Goal: Task Accomplishment & Management: Use online tool/utility

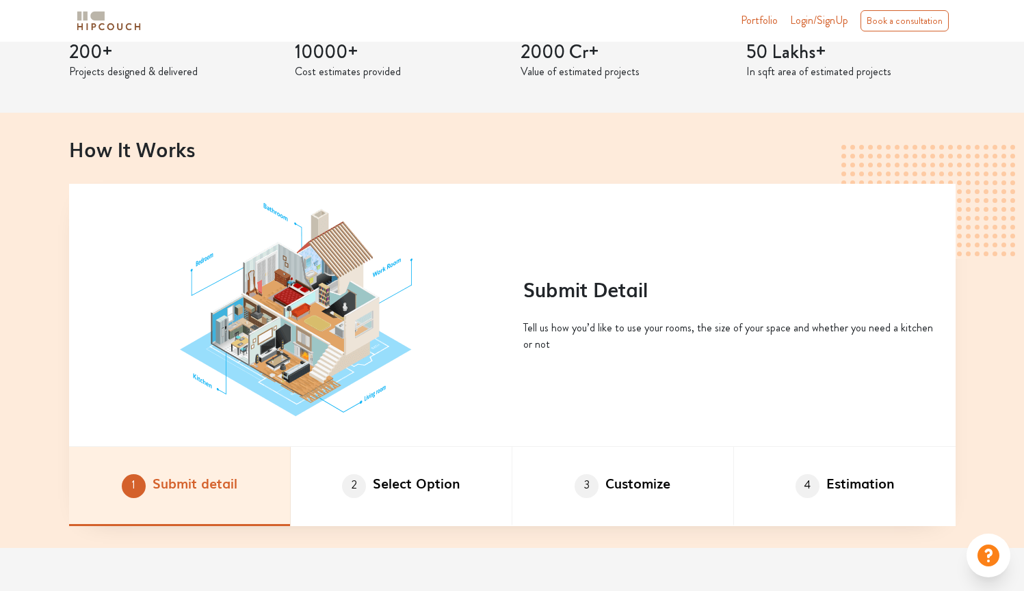
scroll to position [693, 0]
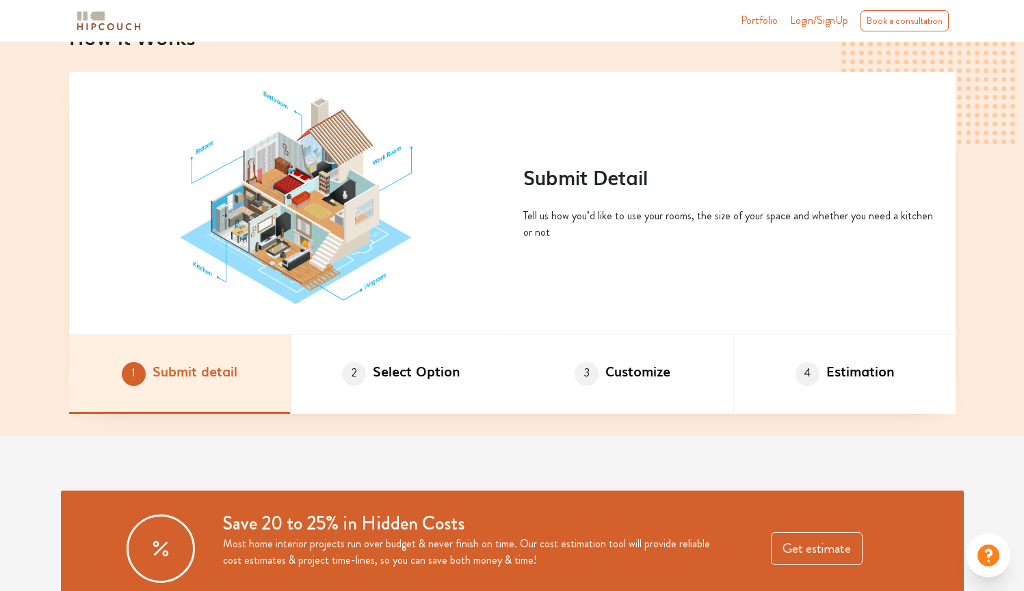
click at [200, 371] on li "1 Submit detail" at bounding box center [180, 374] width 222 height 79
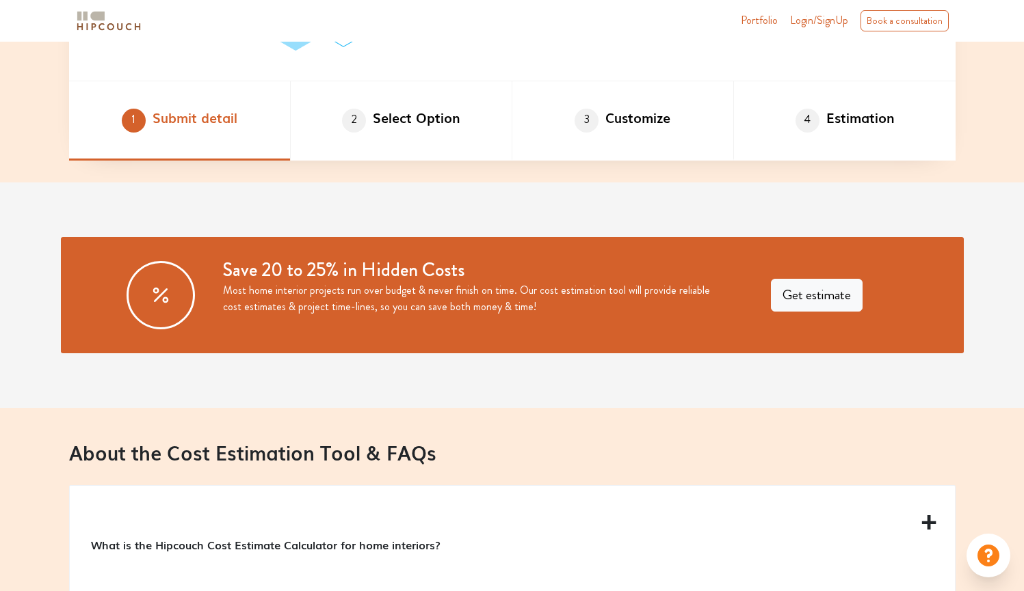
click at [829, 296] on button "Get estimate" at bounding box center [817, 295] width 92 height 33
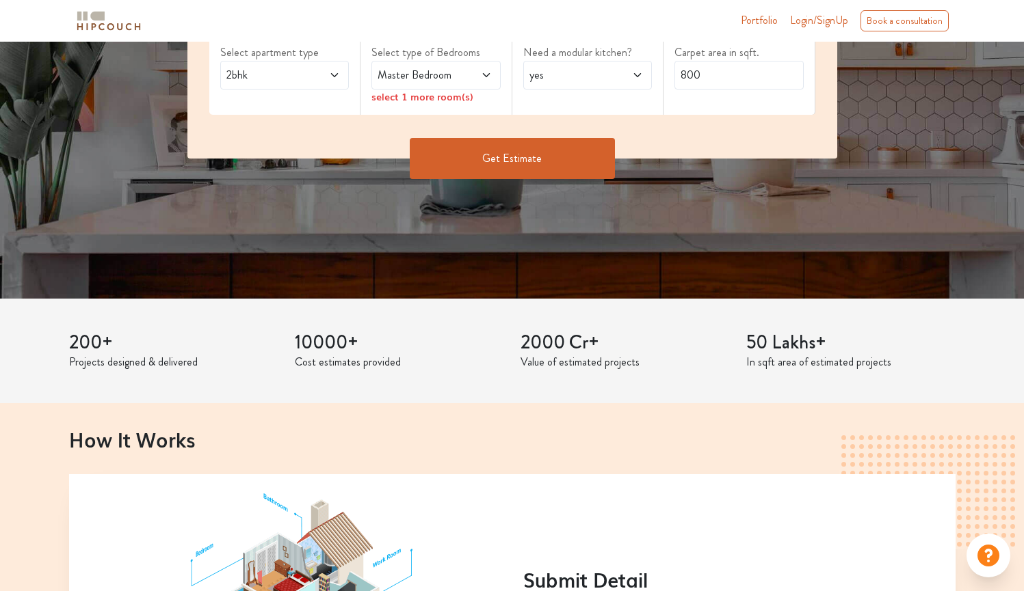
scroll to position [162, 0]
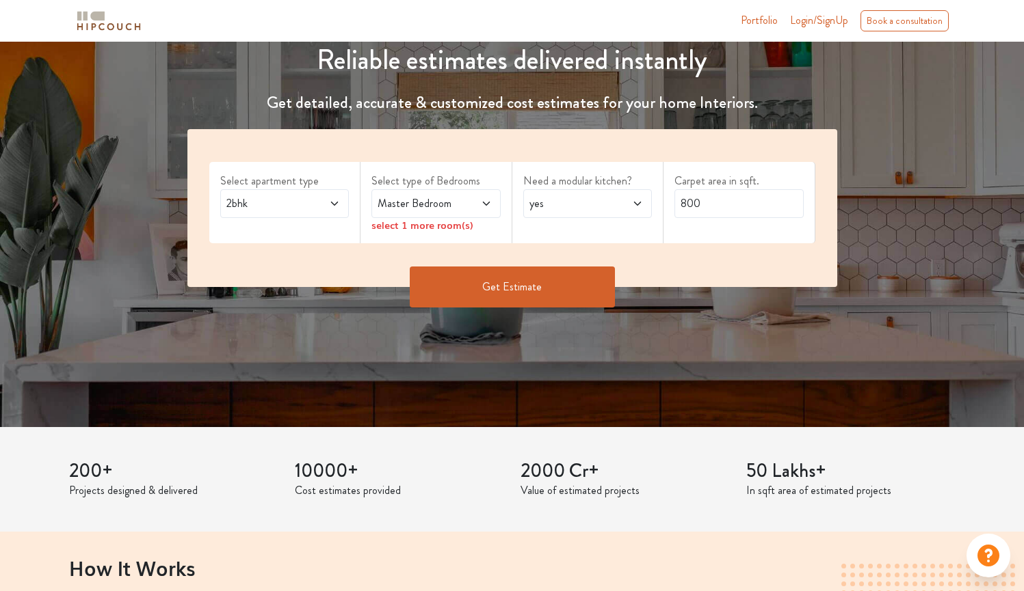
click at [306, 206] on span "2bhk" at bounding box center [268, 204] width 88 height 16
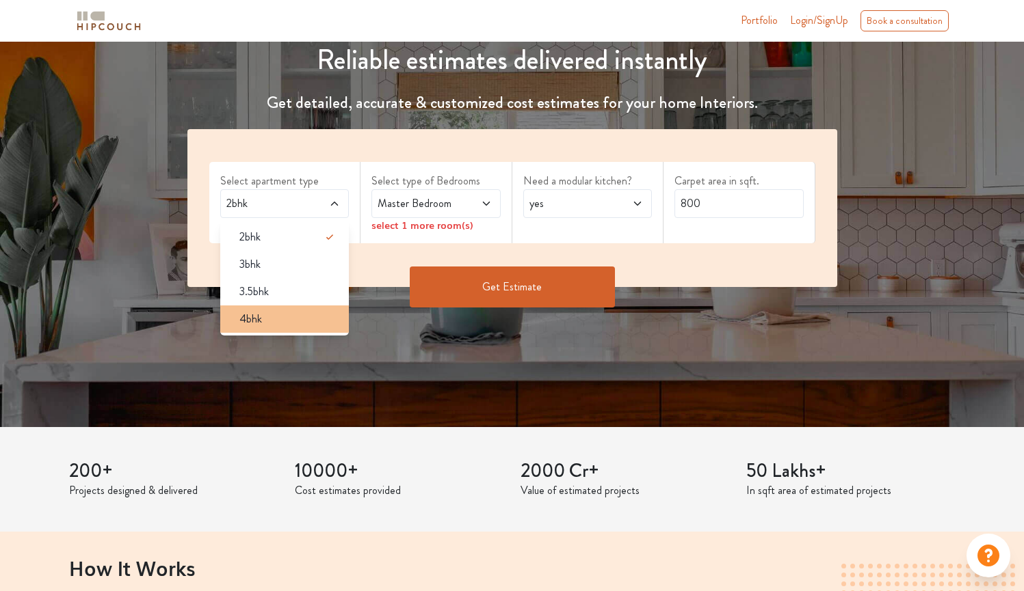
click at [285, 316] on div "4bhk" at bounding box center [288, 319] width 121 height 16
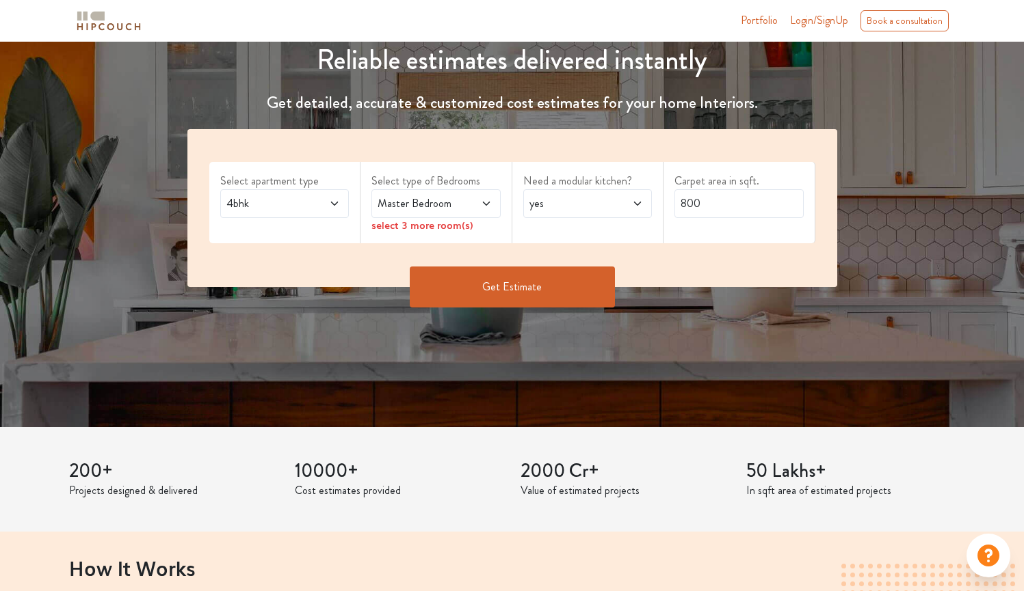
click at [477, 207] on span at bounding box center [476, 204] width 29 height 16
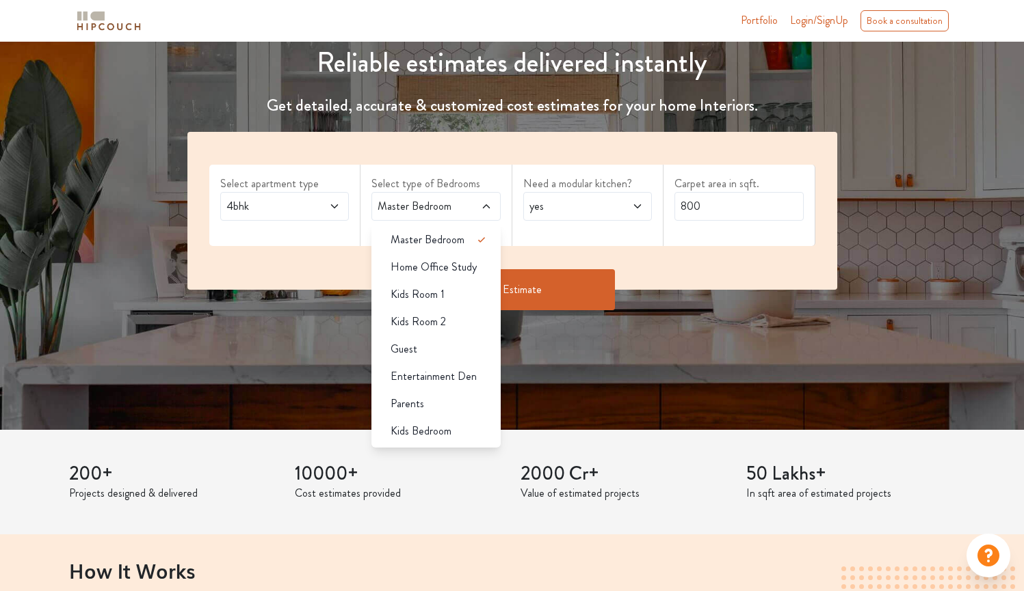
scroll to position [88, 0]
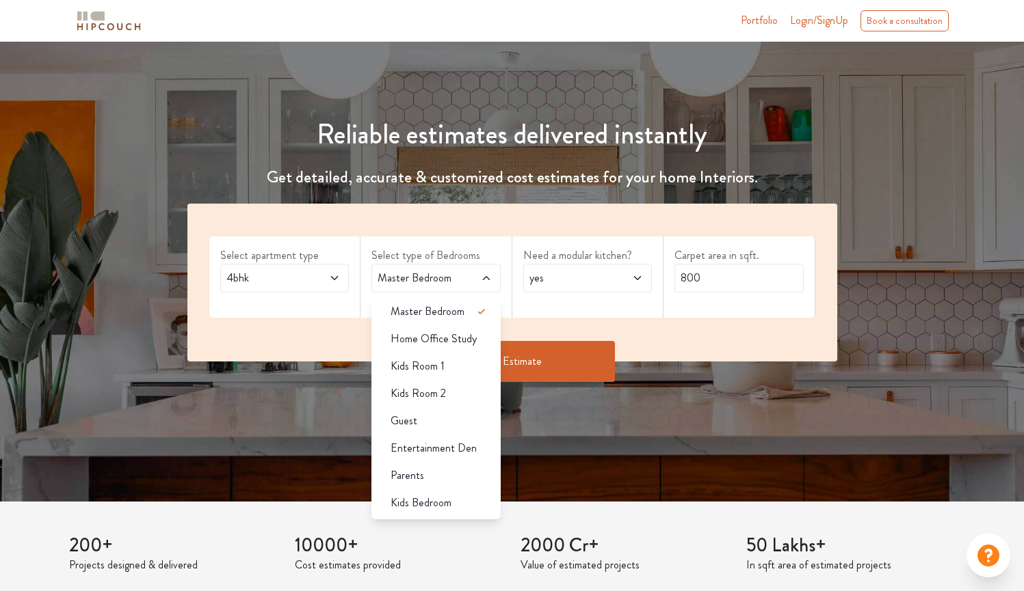
click at [533, 309] on div "Need a modular kitchen? yes" at bounding box center [588, 277] width 152 height 81
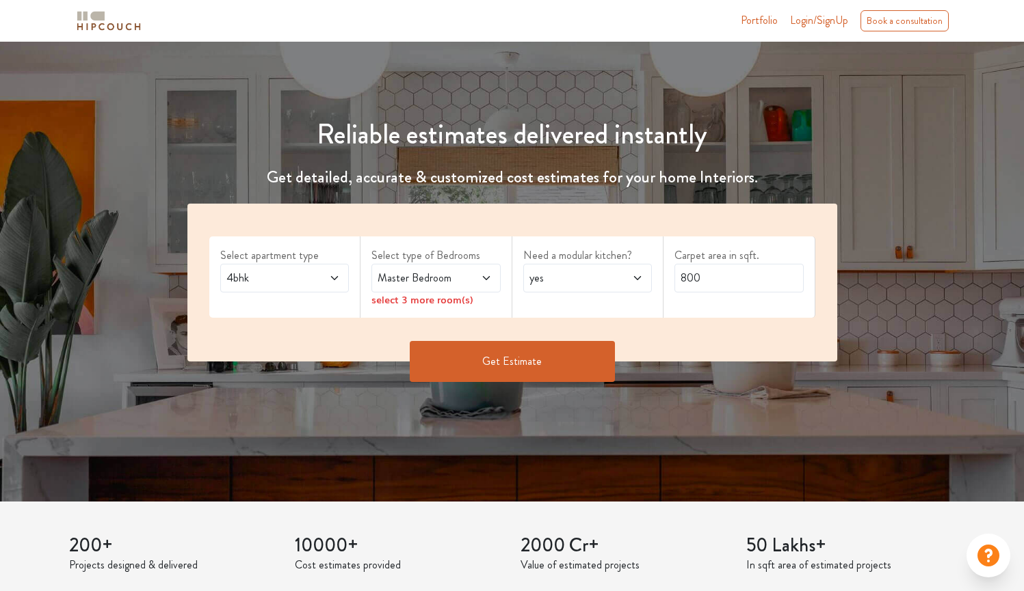
click at [592, 278] on span "yes" at bounding box center [570, 278] width 88 height 16
click at [593, 277] on span "yes" at bounding box center [570, 278] width 88 height 16
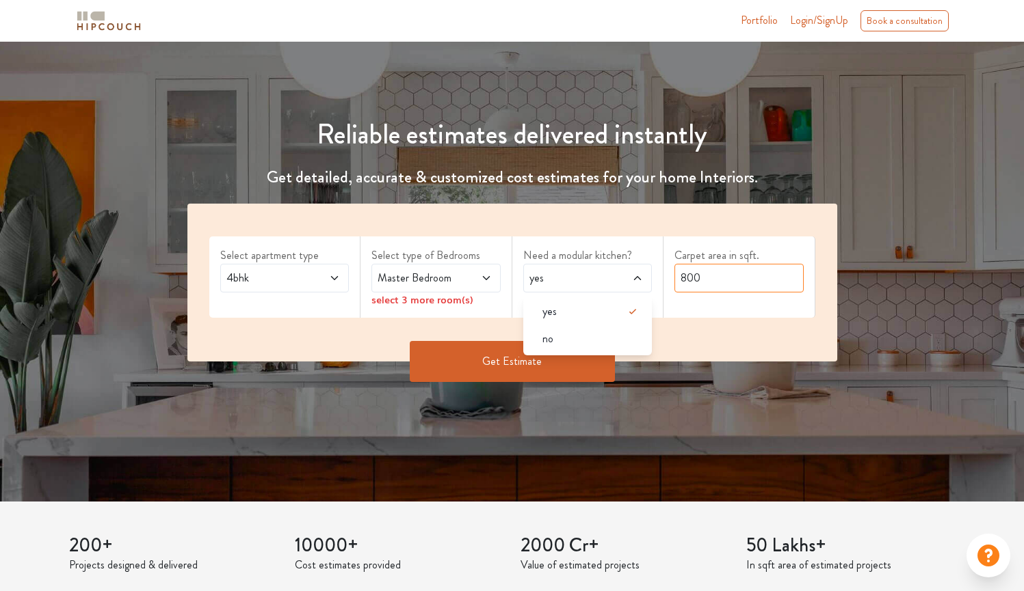
click at [726, 279] on input "800" at bounding box center [738, 278] width 129 height 29
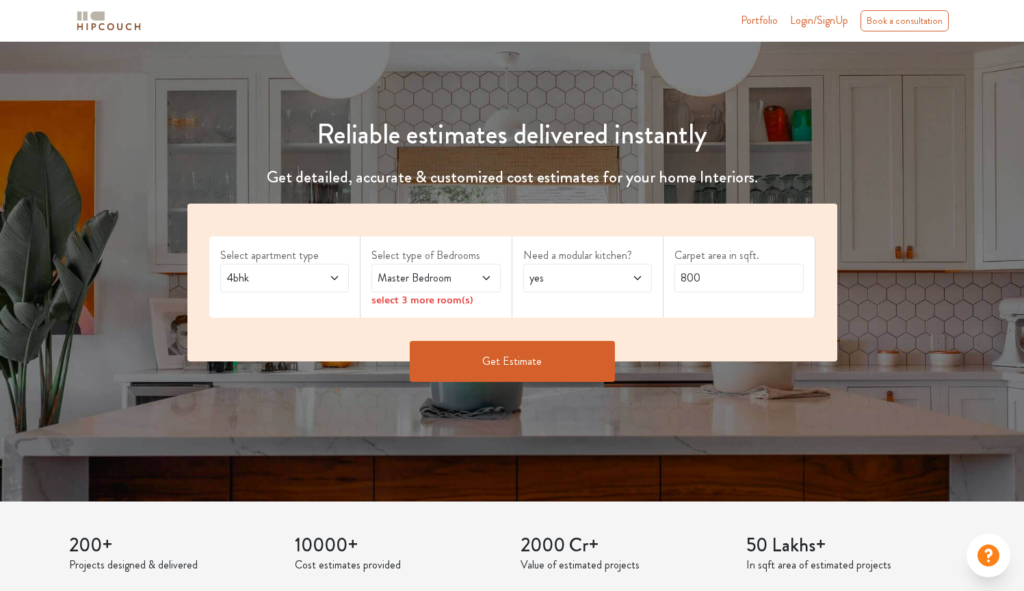
click at [548, 367] on button "Get Estimate" at bounding box center [512, 361] width 205 height 41
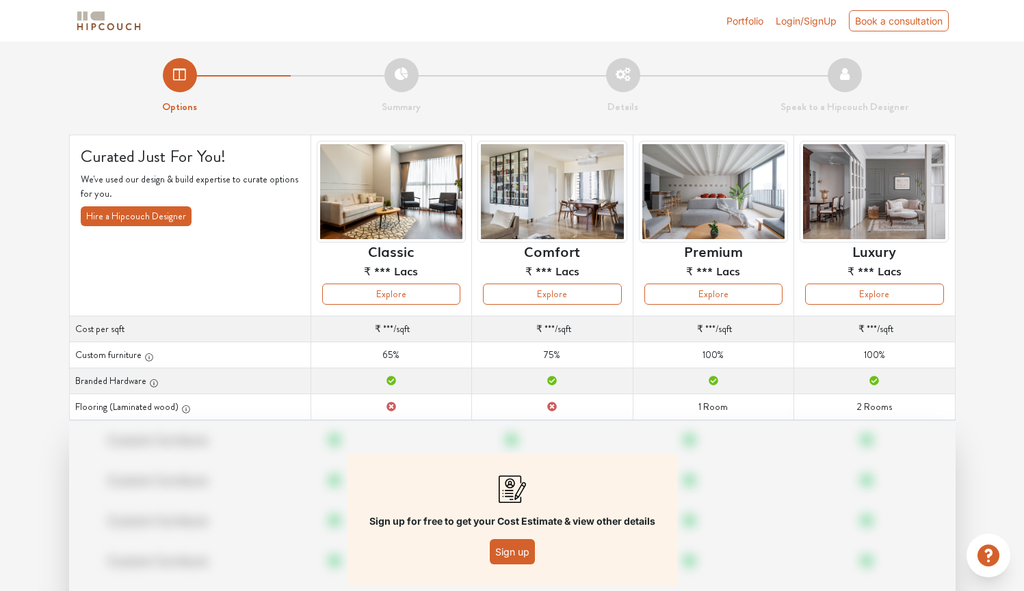
scroll to position [81, 0]
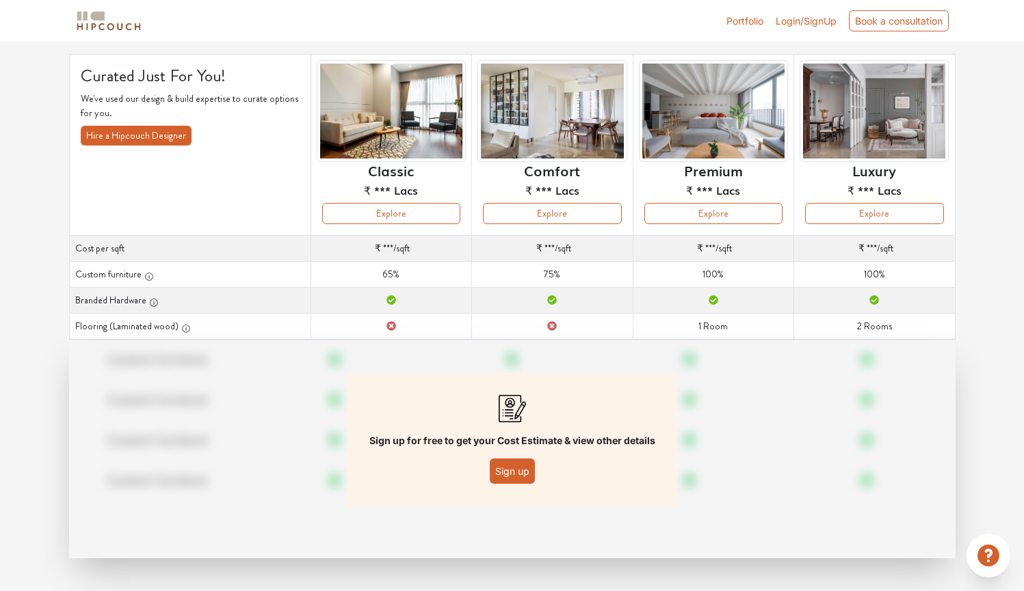
click at [498, 480] on button "Sign up" at bounding box center [512, 471] width 45 height 25
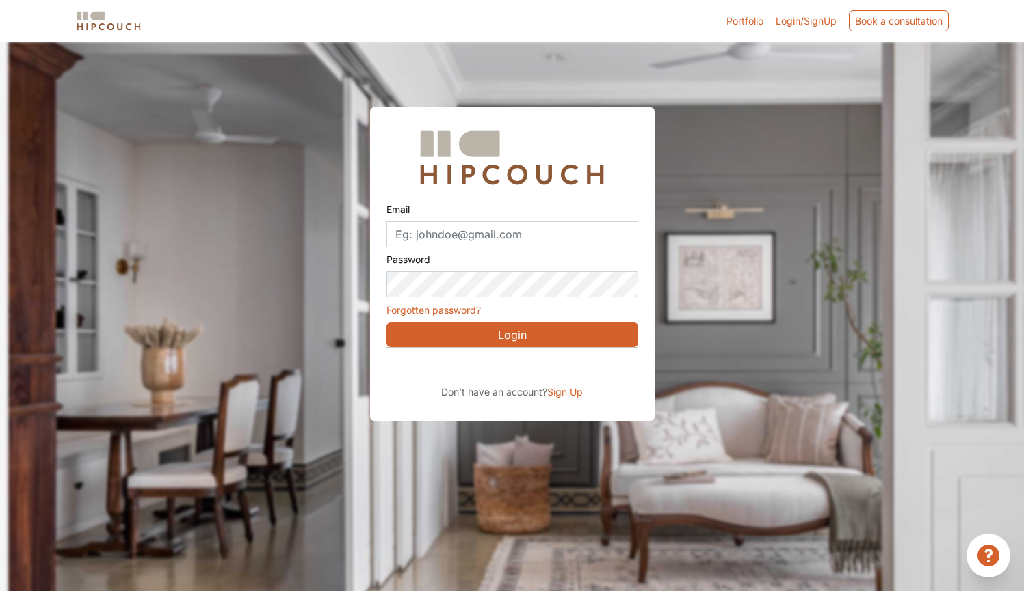
click at [779, 358] on div at bounding box center [520, 337] width 1024 height 591
click at [510, 368] on div "Sign in with Google. Opens in new tab" at bounding box center [511, 367] width 250 height 30
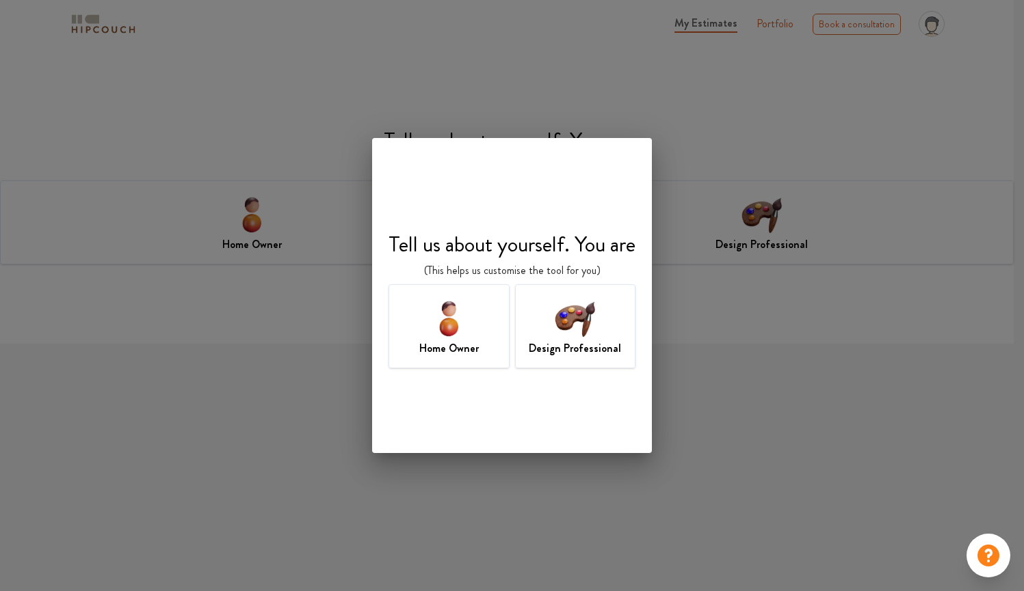
click at [446, 331] on img at bounding box center [449, 318] width 44 height 44
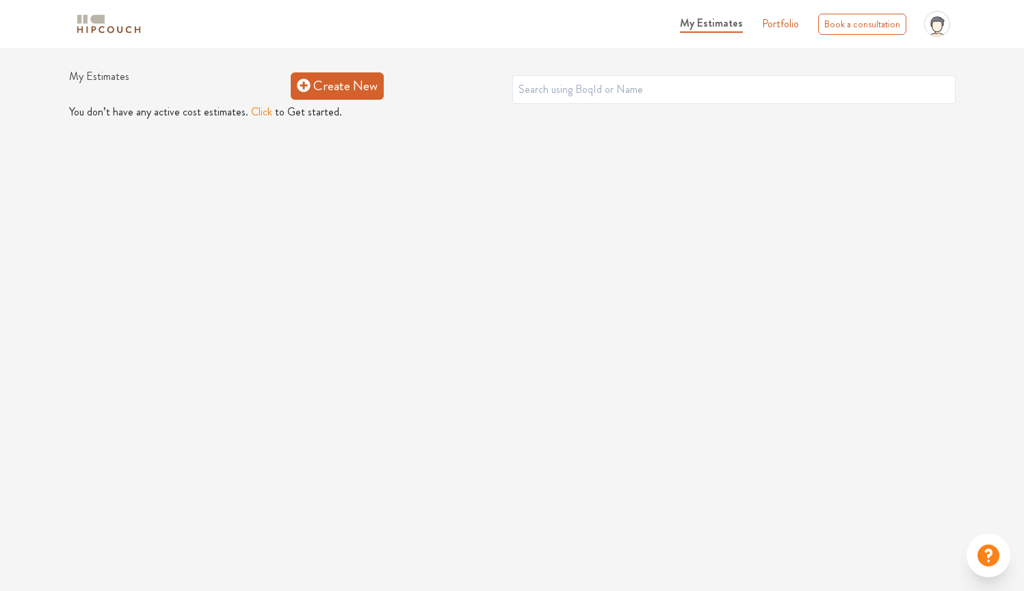
click at [360, 94] on link "Create New" at bounding box center [337, 85] width 93 height 27
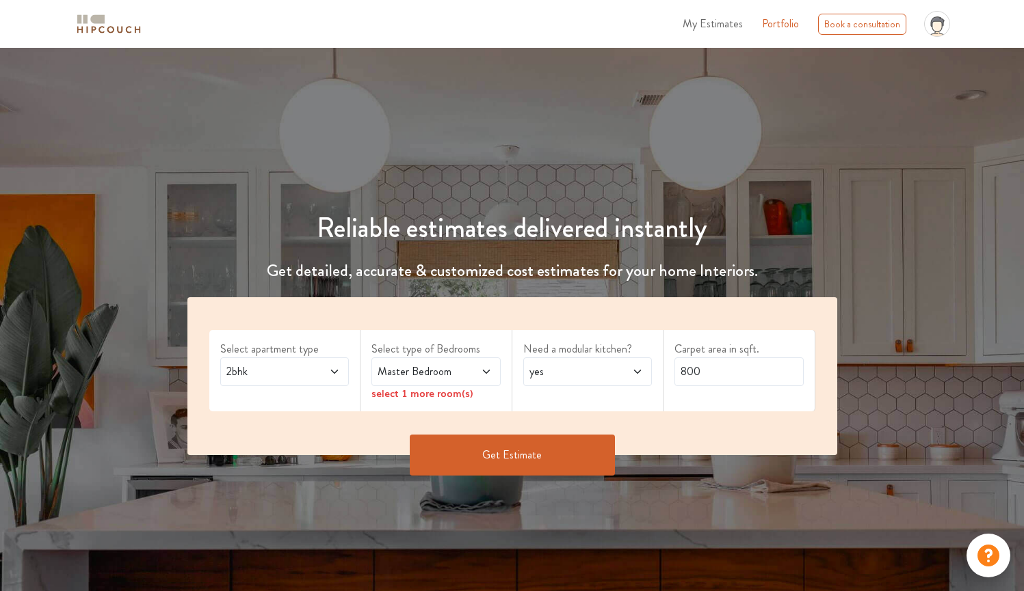
click at [609, 375] on span "yes" at bounding box center [570, 372] width 88 height 16
click at [475, 424] on div "Select apartment type 2bhk Select type of Bedrooms Master Bedroom select 1 more…" at bounding box center [512, 376] width 650 height 158
click at [474, 453] on button "Get Estimate" at bounding box center [512, 455] width 205 height 41
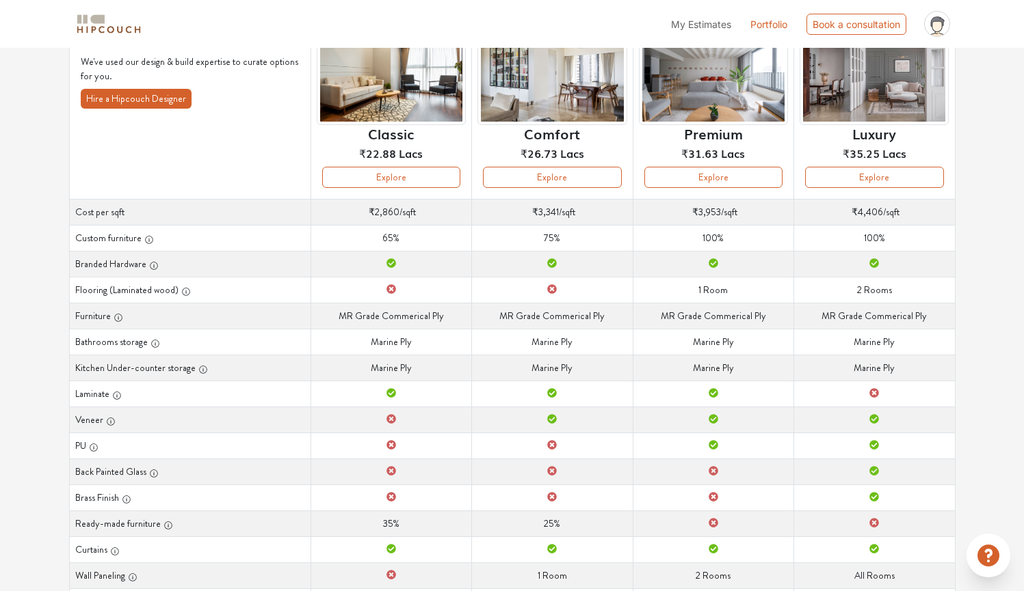
scroll to position [206, 0]
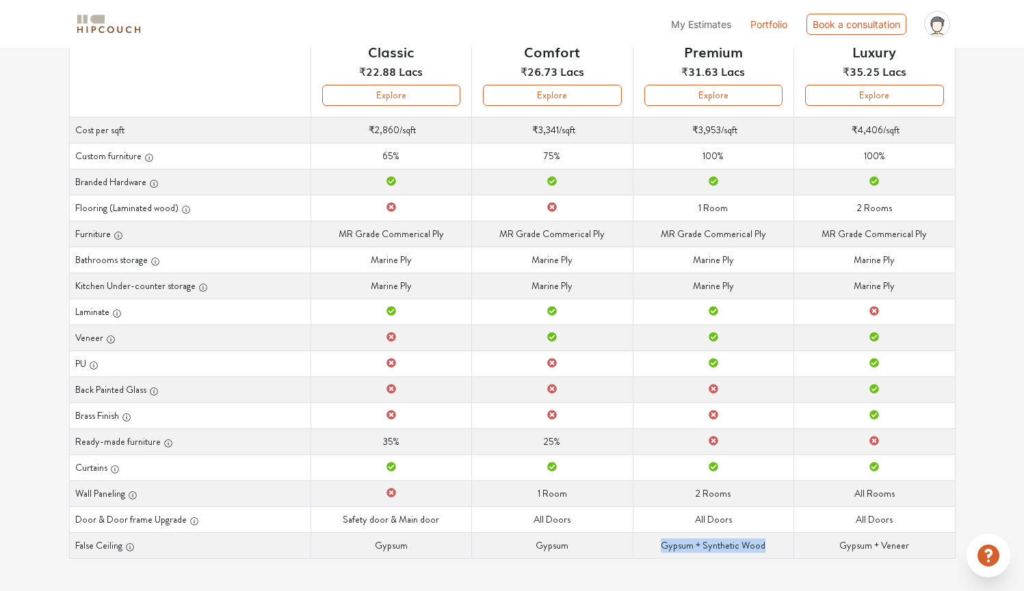
drag, startPoint x: 644, startPoint y: 545, endPoint x: 789, endPoint y: 542, distance: 145.0
click at [789, 542] on td "False Ceiling Gypsum + Synthetic Wood" at bounding box center [712, 546] width 161 height 26
click at [771, 546] on td "False Ceiling Gypsum + Synthetic Wood" at bounding box center [712, 546] width 161 height 26
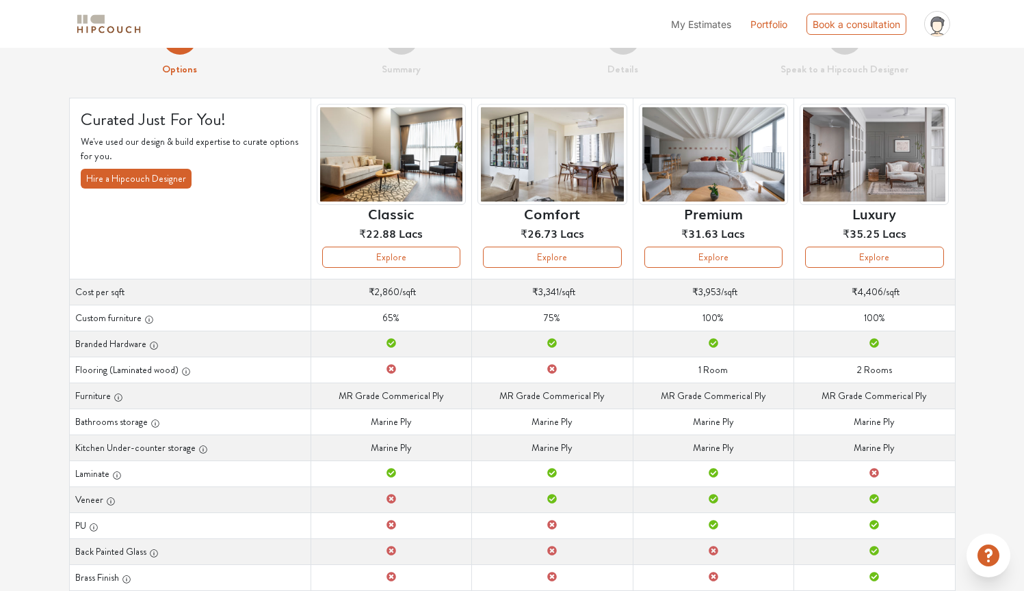
scroll to position [0, 0]
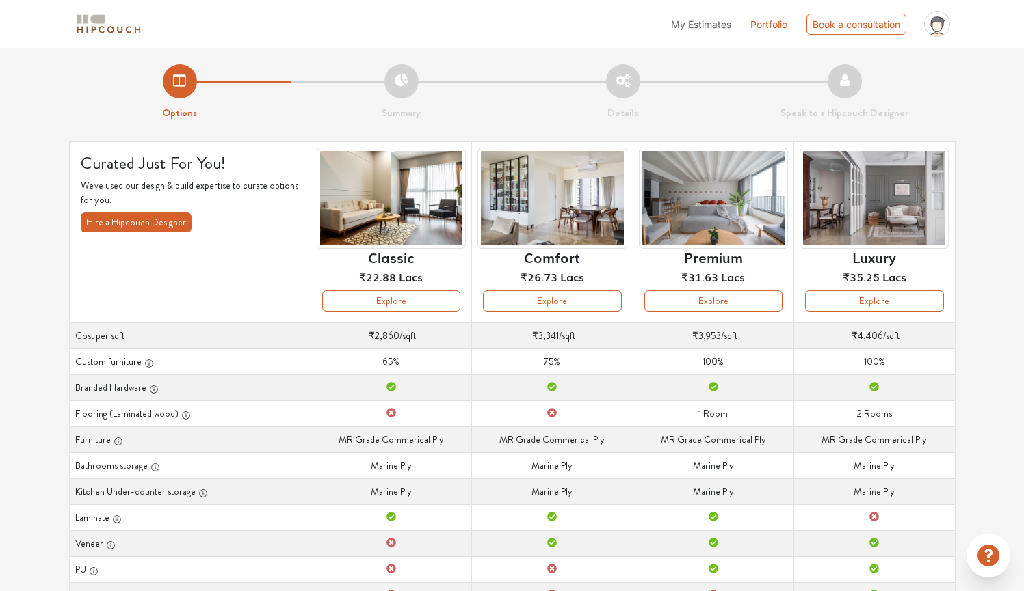
click at [404, 91] on li "Summary" at bounding box center [402, 92] width 222 height 57
click at [392, 76] on li "Summary" at bounding box center [402, 92] width 222 height 57
click at [893, 299] on button "Explore" at bounding box center [874, 301] width 138 height 21
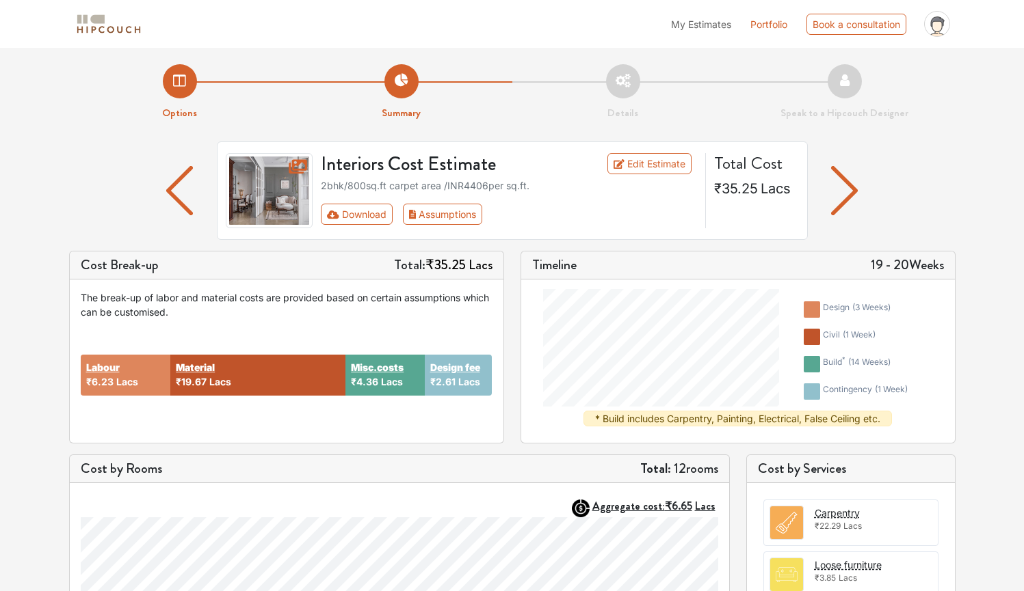
click at [835, 196] on img "button" at bounding box center [844, 190] width 27 height 49
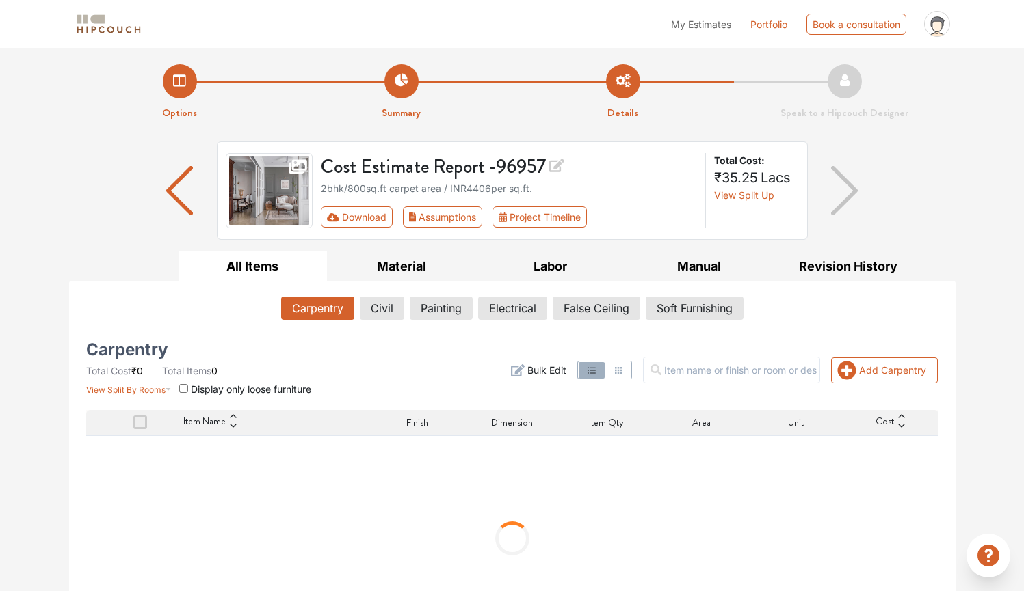
click at [173, 195] on img "button" at bounding box center [179, 190] width 27 height 49
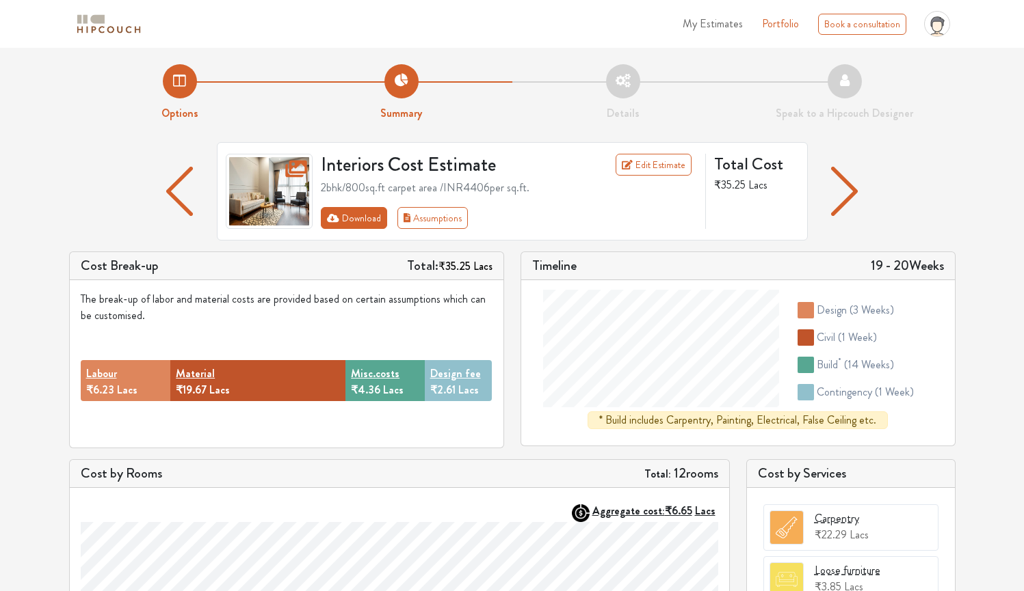
click at [359, 218] on button "Download" at bounding box center [354, 218] width 66 height 22
click at [496, 184] on div "2bhk / 800 sq.ft carpet area /INR 4406 per sq.ft." at bounding box center [509, 188] width 376 height 16
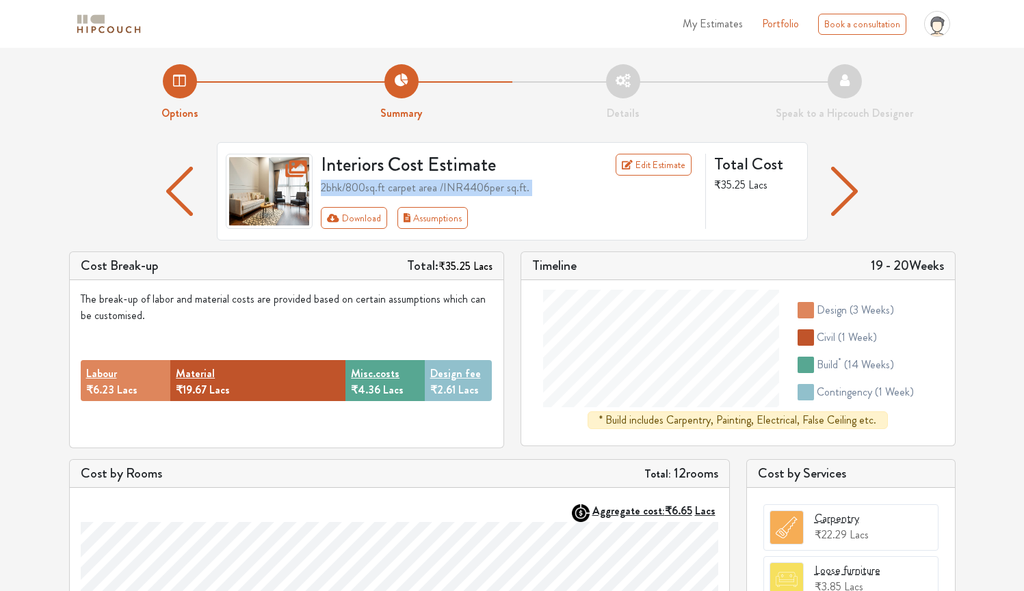
click at [496, 184] on div "2bhk / 800 sq.ft carpet area /INR 4406 per sq.ft." at bounding box center [509, 188] width 376 height 16
click at [589, 191] on div "2bhk / 800 sq.ft carpet area /INR 4406 per sq.ft." at bounding box center [509, 188] width 376 height 16
click at [952, 217] on div "Interiors Cost Estimate Edit Estimate 2bhk / 800 sq.ft carpet area /INR 4406 pe…" at bounding box center [512, 196] width 886 height 109
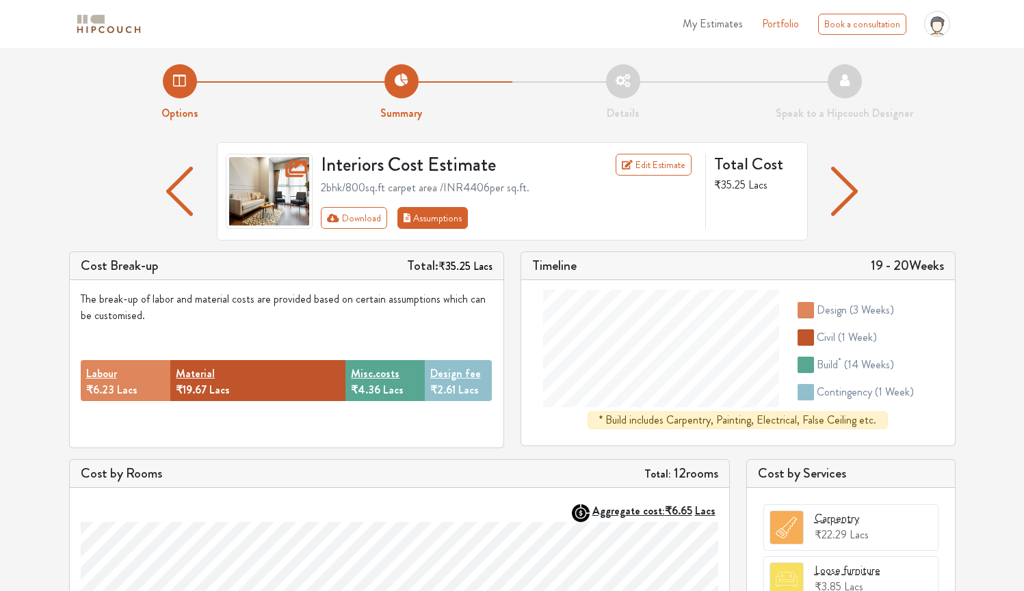
click at [434, 219] on button "Assumptions" at bounding box center [432, 218] width 71 height 22
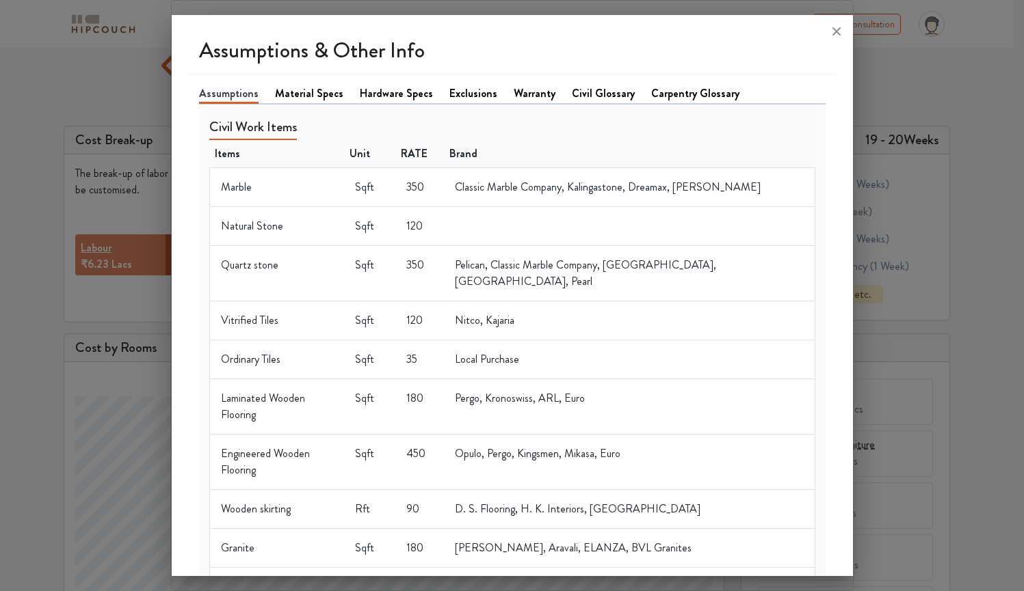
click at [306, 94] on link "Material Specs" at bounding box center [309, 93] width 68 height 16
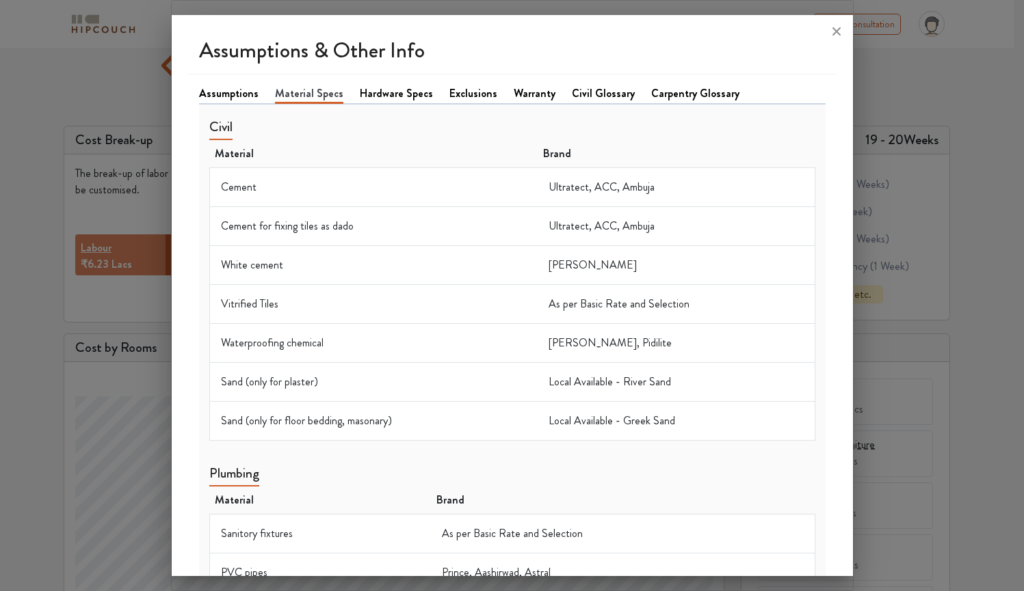
click at [239, 103] on li "Assumptions" at bounding box center [237, 94] width 76 height 18
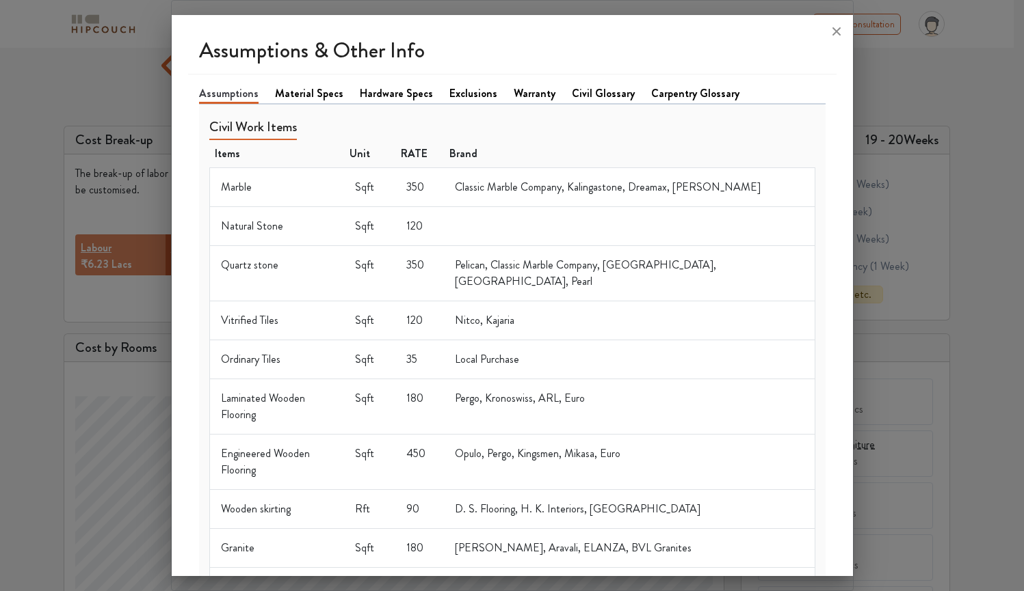
click at [290, 99] on link "Material Specs" at bounding box center [309, 93] width 68 height 16
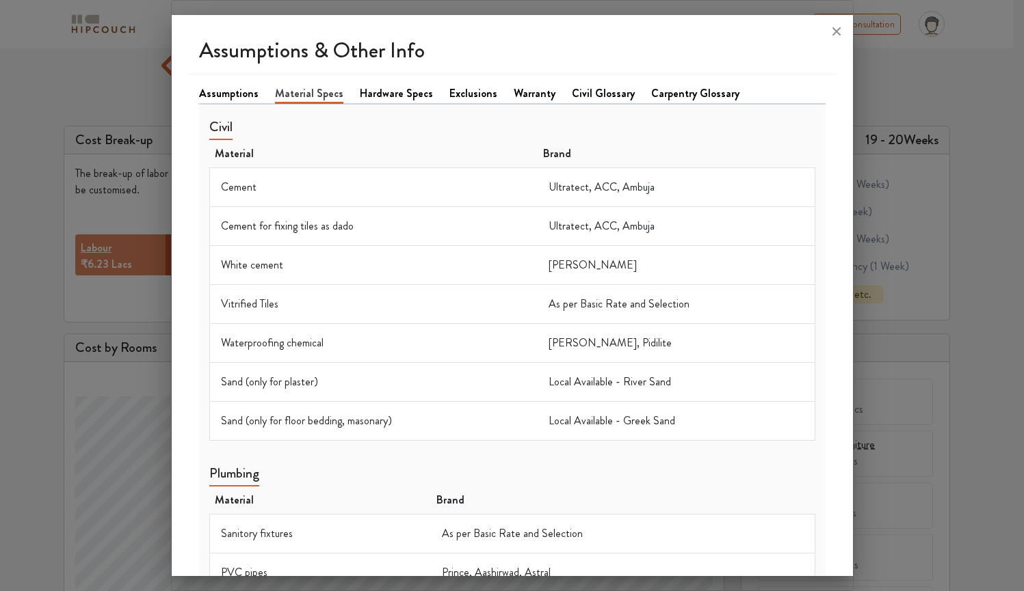
click at [227, 93] on link "Assumptions" at bounding box center [228, 93] width 59 height 16
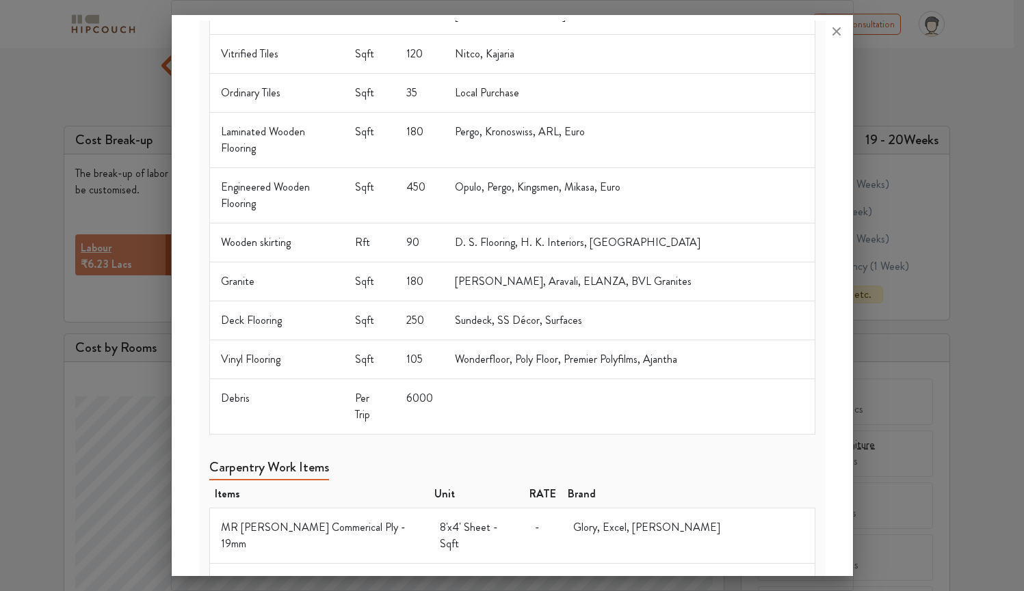
scroll to position [72, 0]
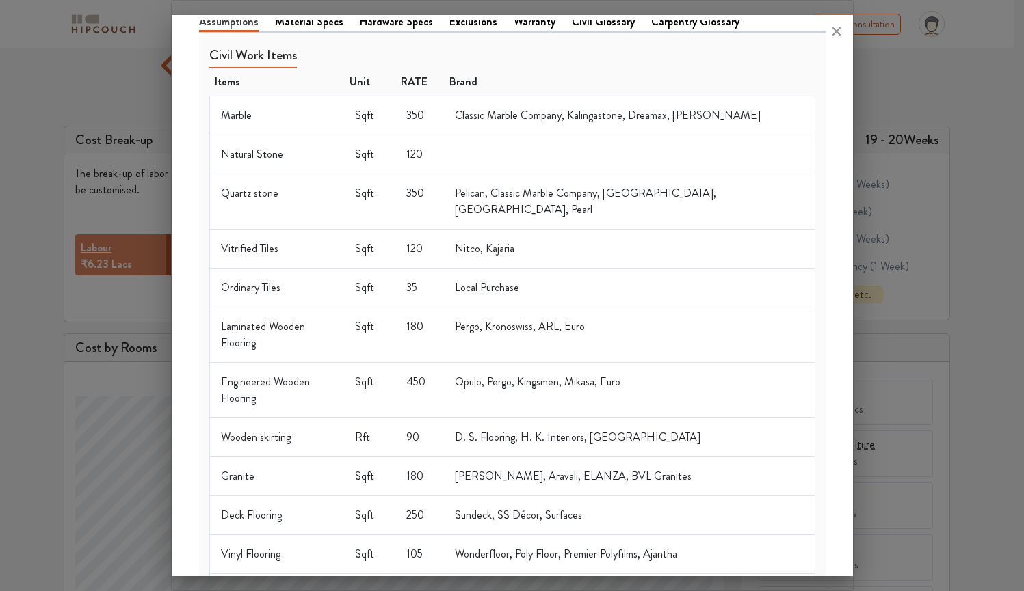
click at [311, 21] on div at bounding box center [512, 31] width 681 height 33
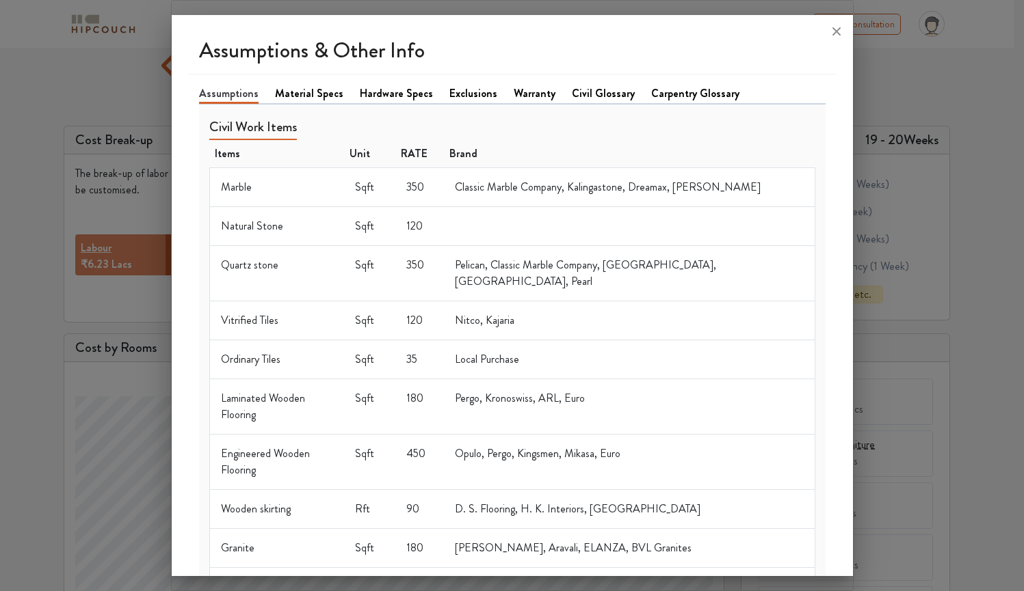
scroll to position [0, 0]
click at [310, 91] on link "Material Specs" at bounding box center [309, 93] width 68 height 16
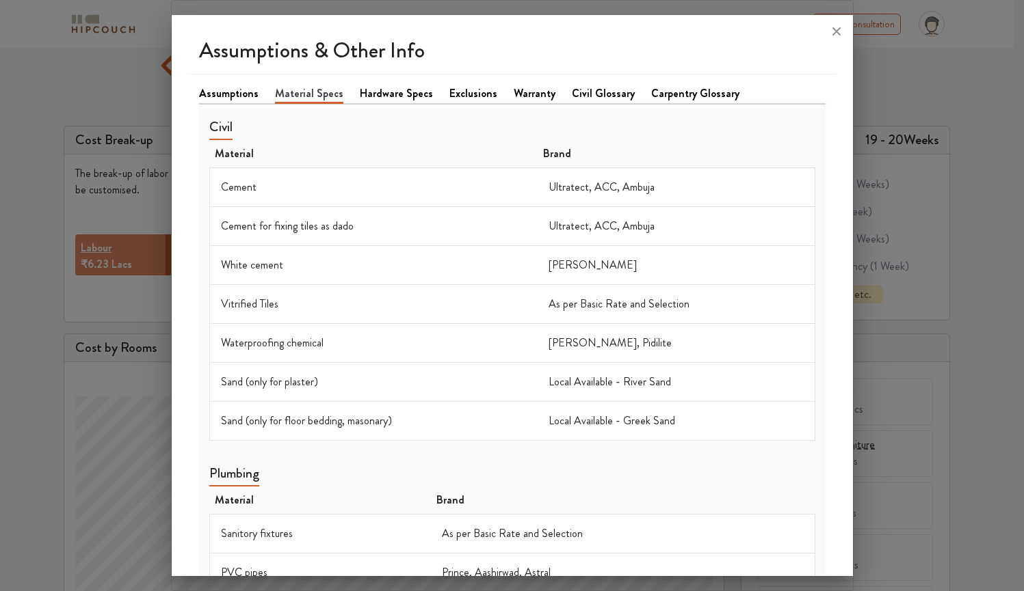
click at [414, 94] on link "Hardware Specs" at bounding box center [396, 93] width 73 height 16
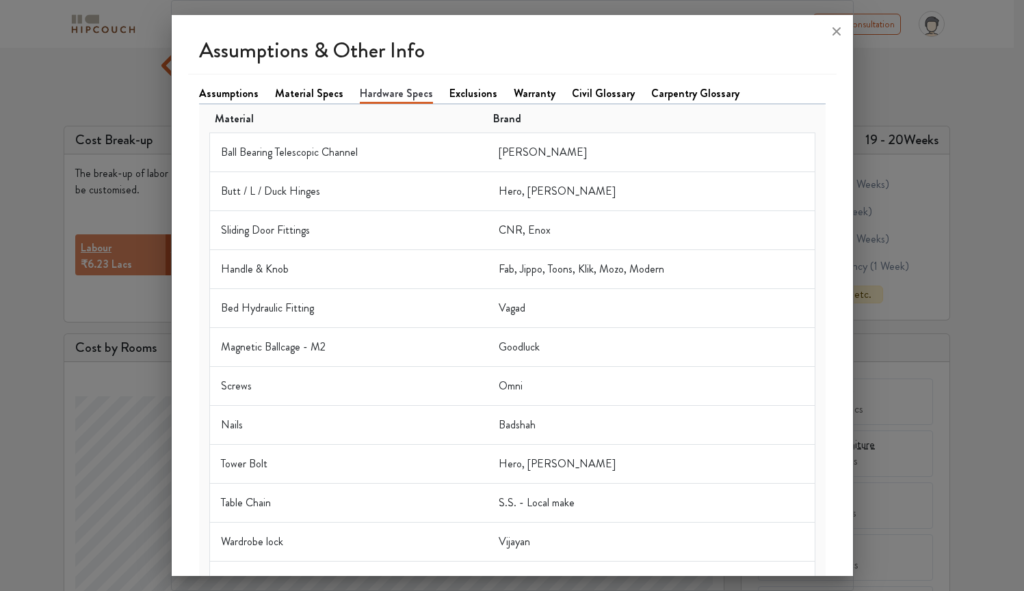
click at [454, 95] on link "Exclusions" at bounding box center [473, 93] width 48 height 16
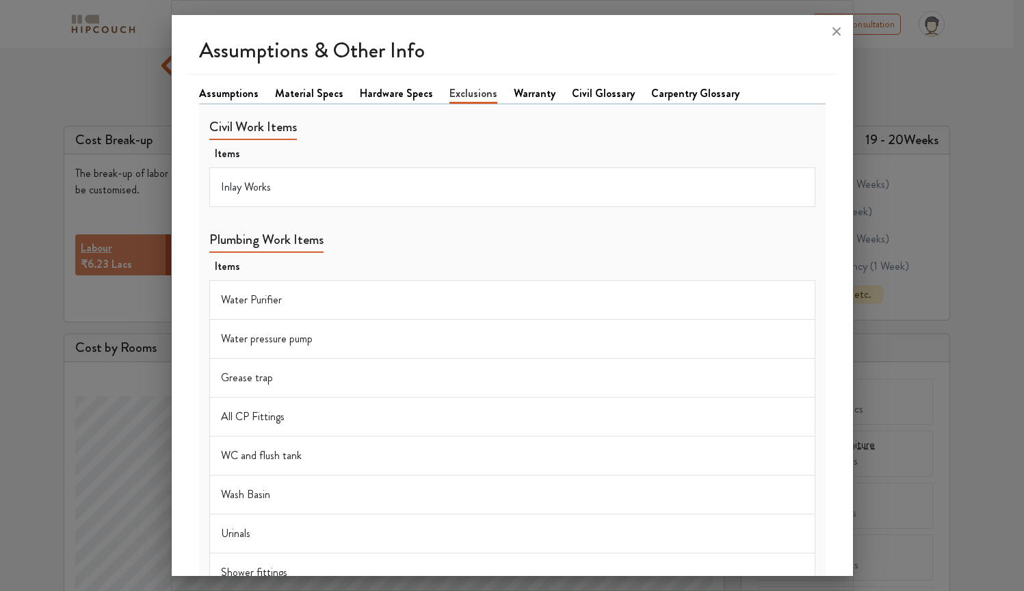
click at [520, 95] on link "Warranty" at bounding box center [534, 93] width 42 height 16
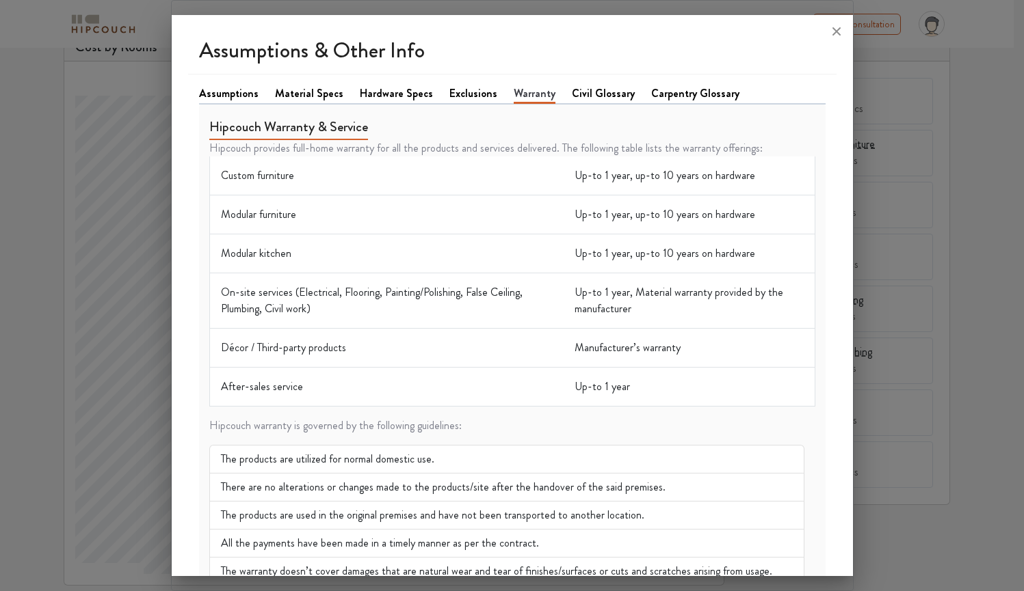
click at [589, 88] on link "Civil Glossary" at bounding box center [603, 93] width 63 height 16
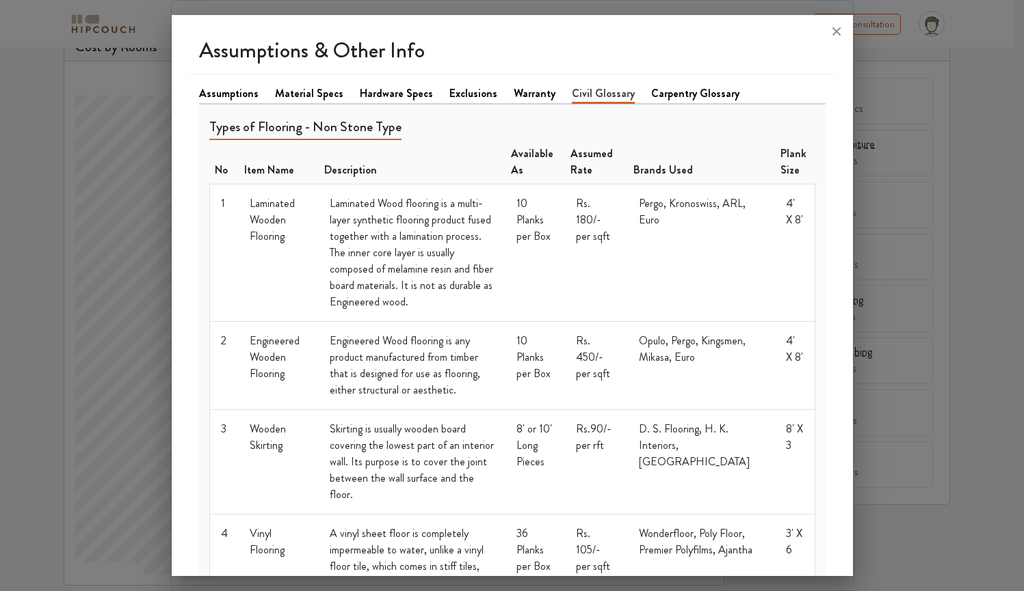
click at [652, 92] on link "Carpentry Glossary" at bounding box center [695, 93] width 88 height 16
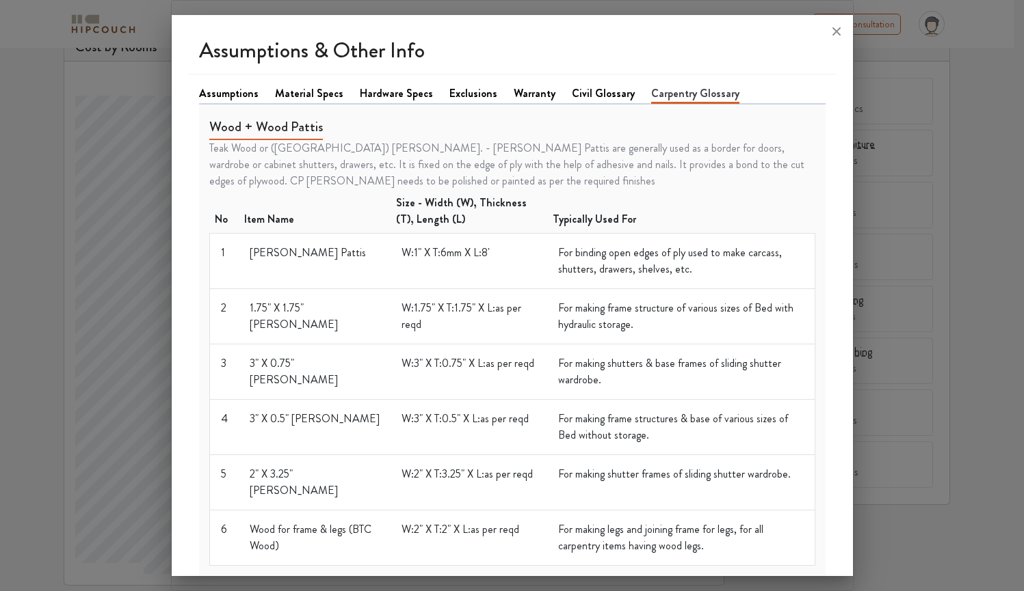
click at [518, 95] on link "Warranty" at bounding box center [534, 93] width 42 height 16
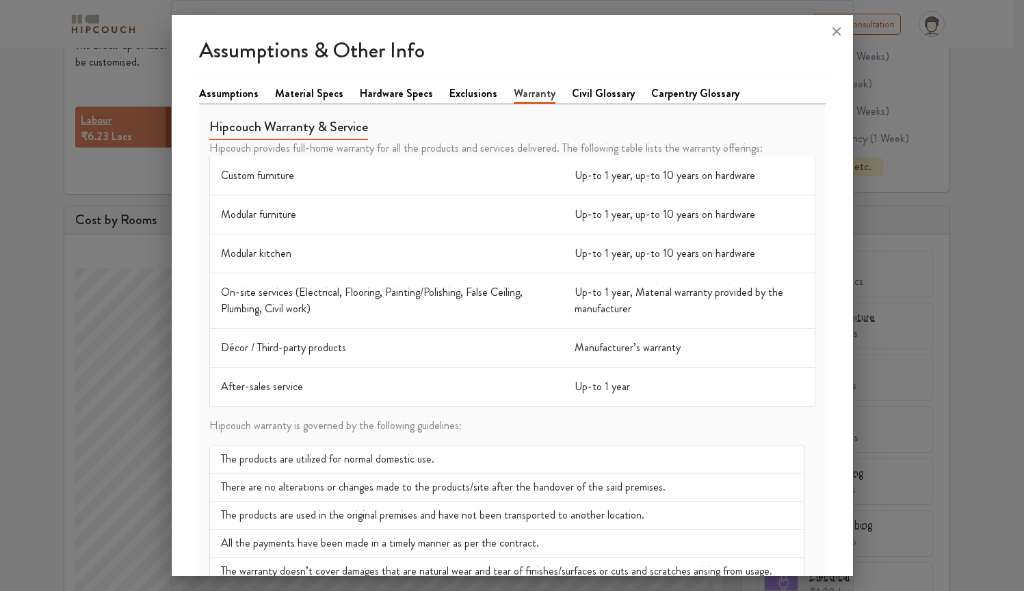
click at [470, 96] on link "Exclusions" at bounding box center [473, 93] width 48 height 16
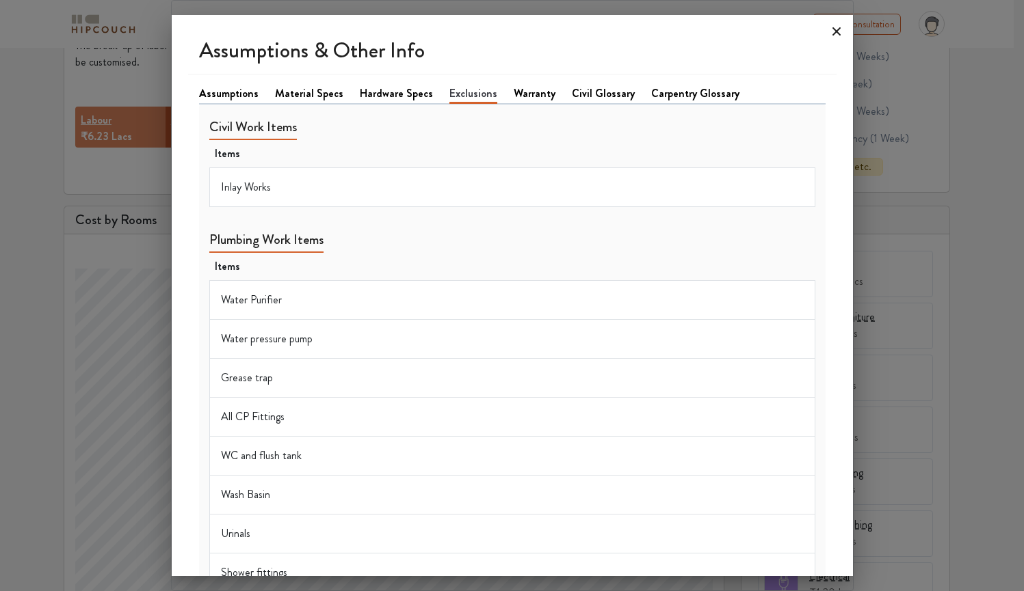
click at [835, 33] on icon at bounding box center [836, 31] width 8 height 8
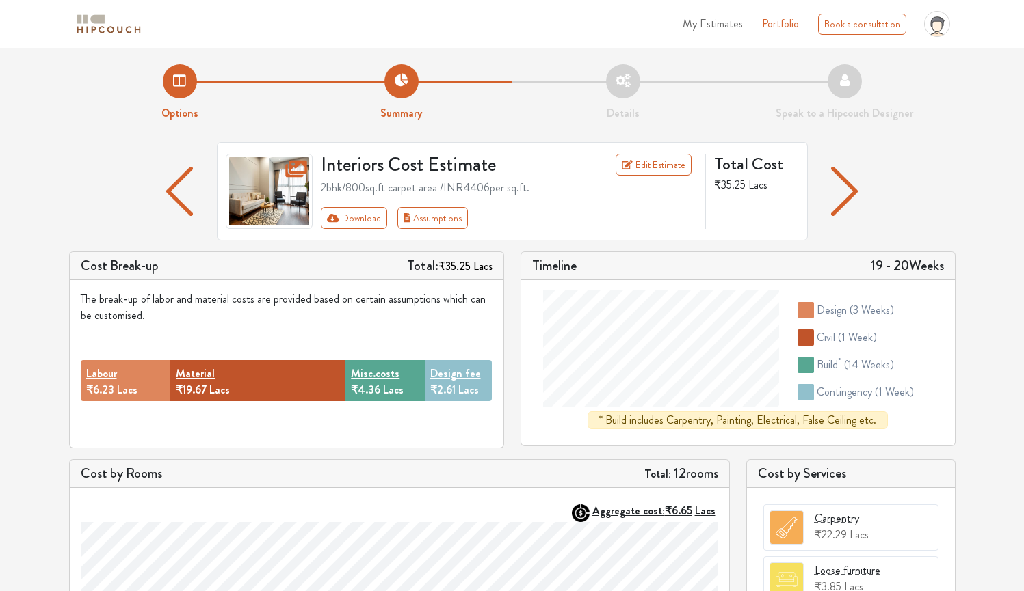
click at [840, 199] on img "button" at bounding box center [844, 191] width 27 height 49
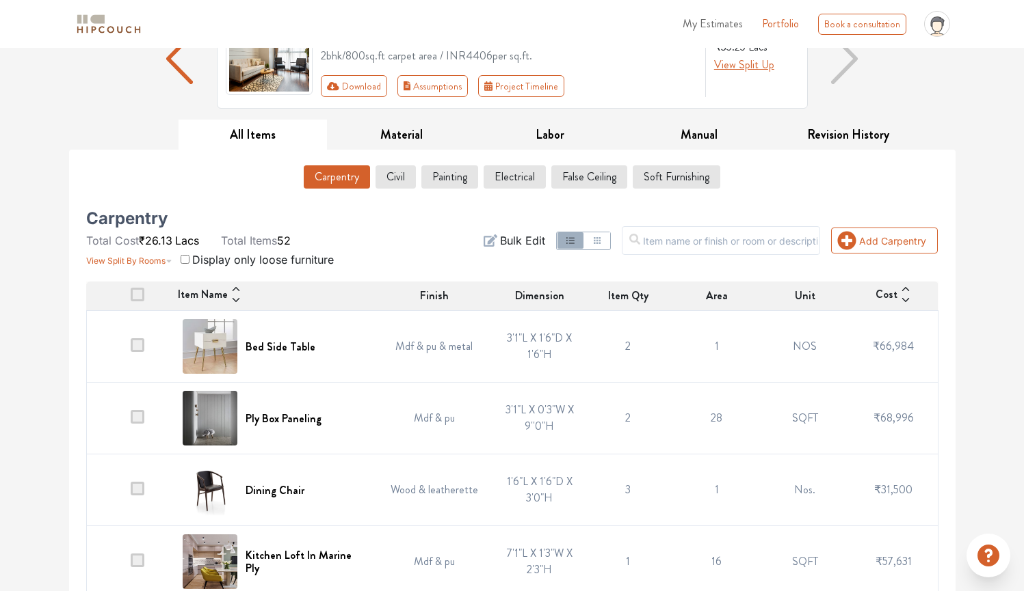
scroll to position [133, 0]
click at [403, 179] on button "Civil" at bounding box center [395, 178] width 39 height 23
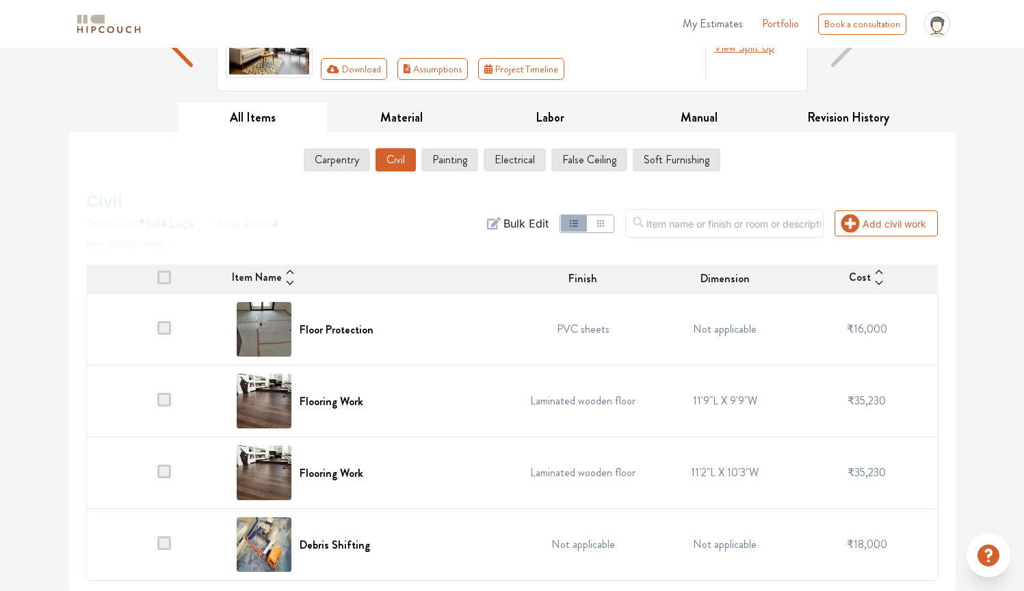
scroll to position [151, 0]
click at [459, 157] on button "Painting" at bounding box center [449, 159] width 55 height 23
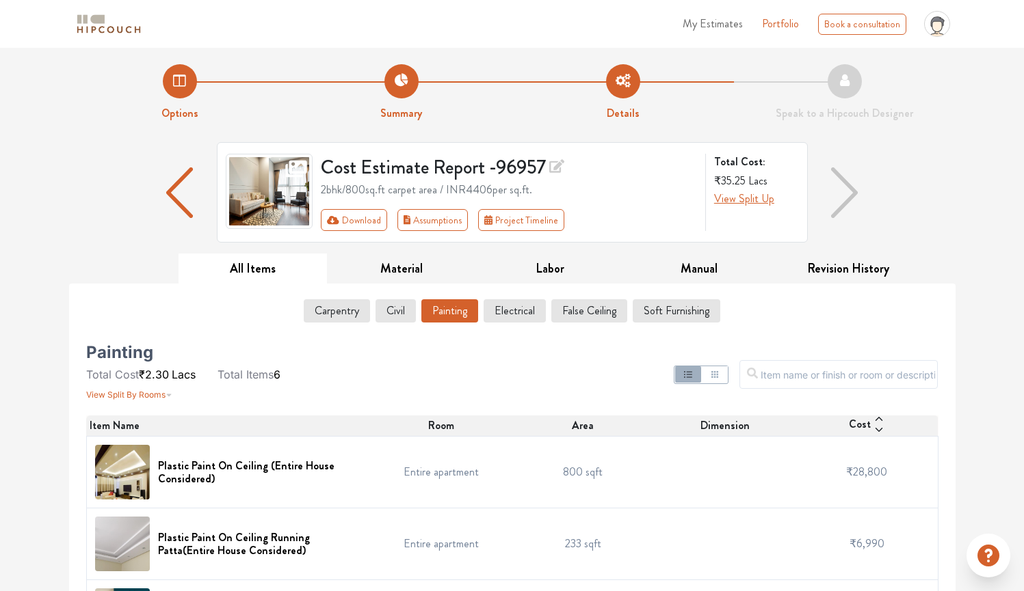
scroll to position [0, 0]
click at [516, 315] on button "Electrical" at bounding box center [514, 310] width 61 height 23
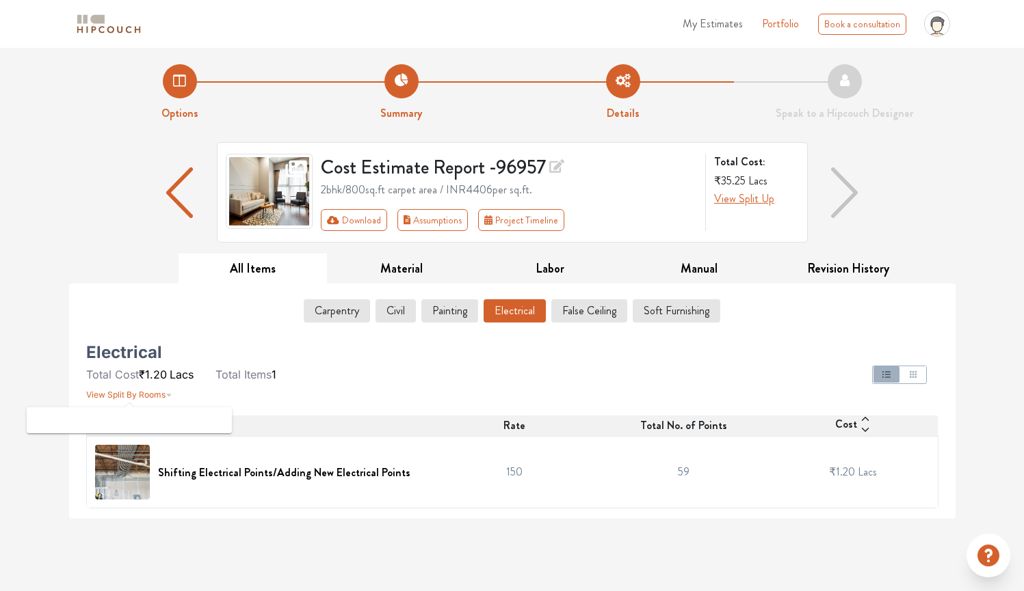
click at [159, 398] on span "View Split By Rooms" at bounding box center [125, 395] width 79 height 10
click at [167, 395] on icon "button" at bounding box center [168, 391] width 7 height 16
click at [581, 312] on button "False Ceiling" at bounding box center [589, 310] width 75 height 23
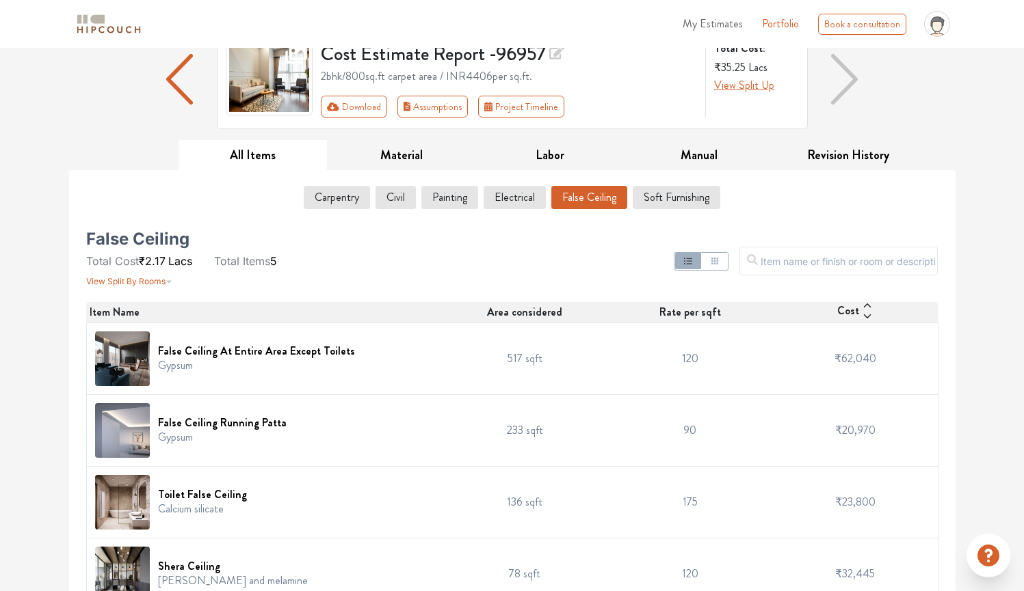
scroll to position [103, 0]
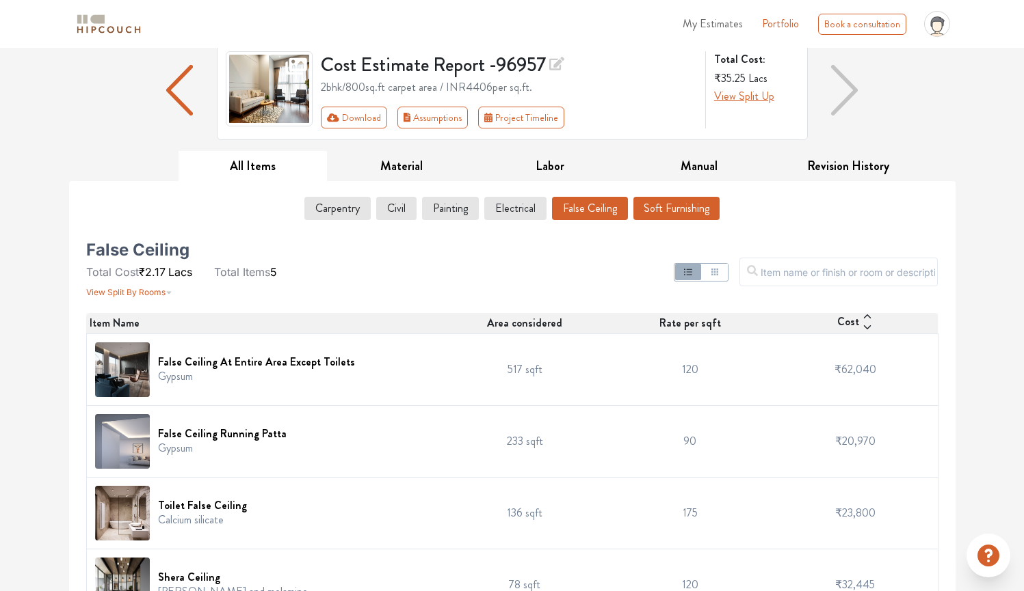
click at [642, 209] on button "Soft Furnishing" at bounding box center [676, 208] width 86 height 23
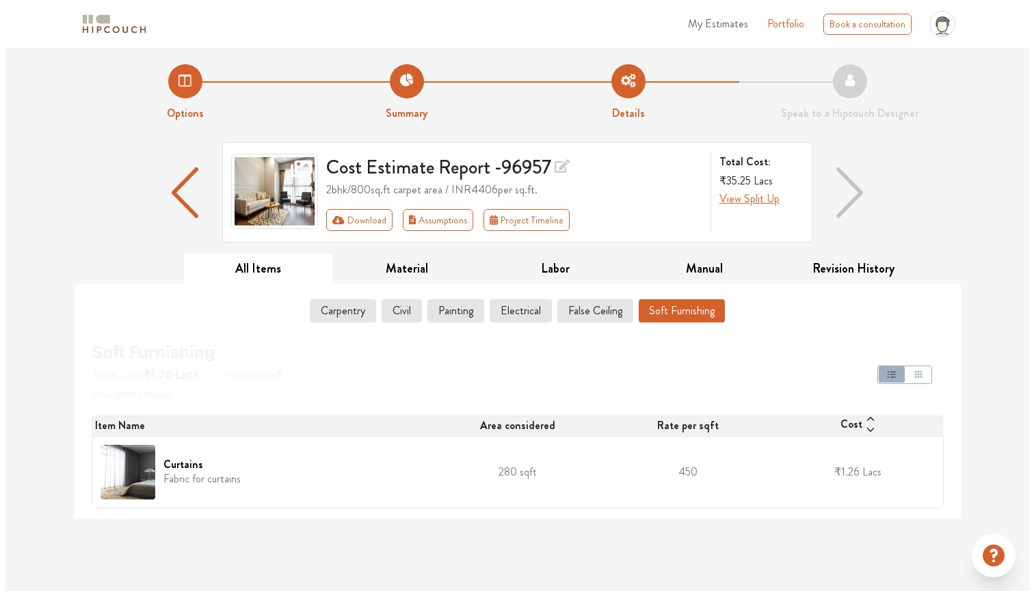
scroll to position [0, 0]
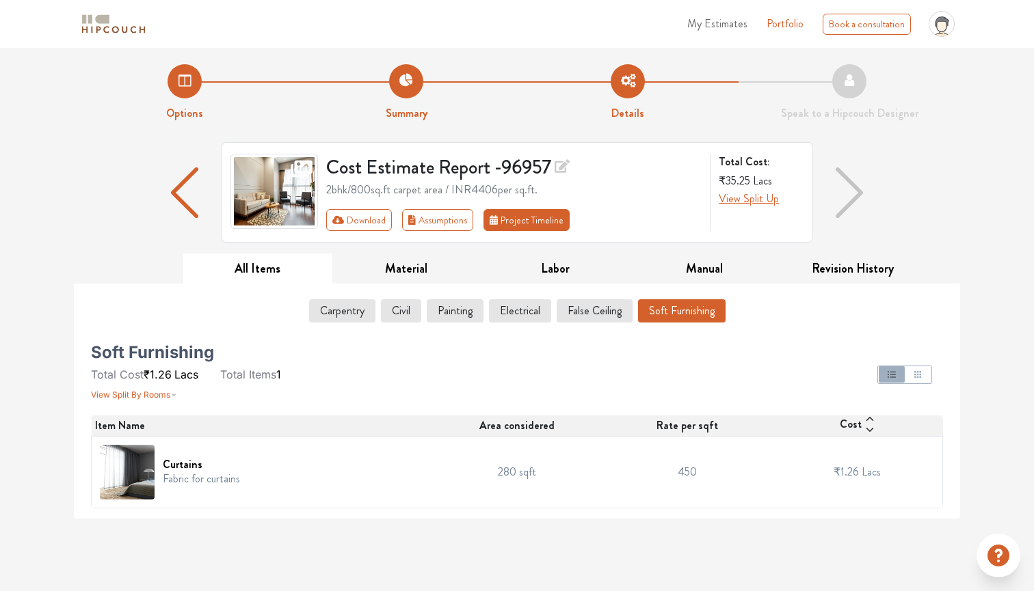
click at [536, 219] on button "Project Timeline" at bounding box center [526, 220] width 86 height 22
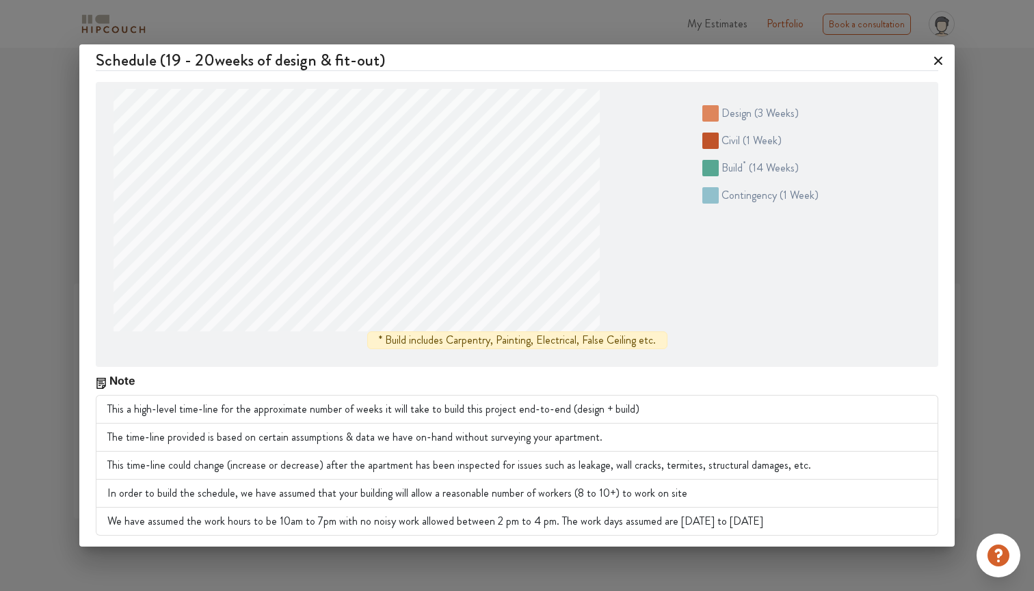
click at [429, 429] on li "The time-line provided is based on certain assumptions & data we have on-hand w…" at bounding box center [517, 438] width 842 height 28
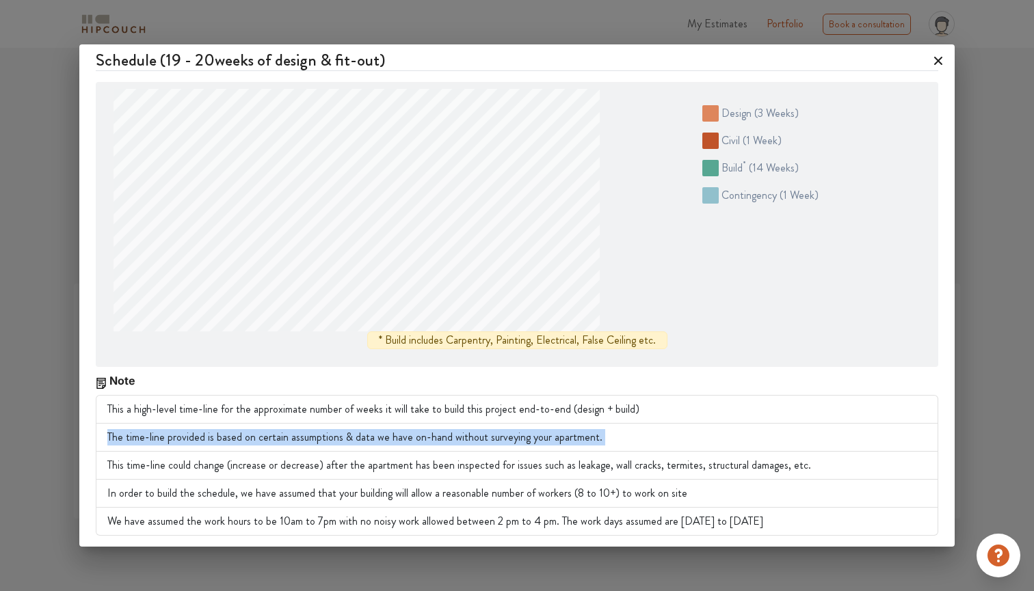
click at [428, 410] on li "This a high-level time-line for the approximate number of weeks it will take to…" at bounding box center [517, 409] width 842 height 29
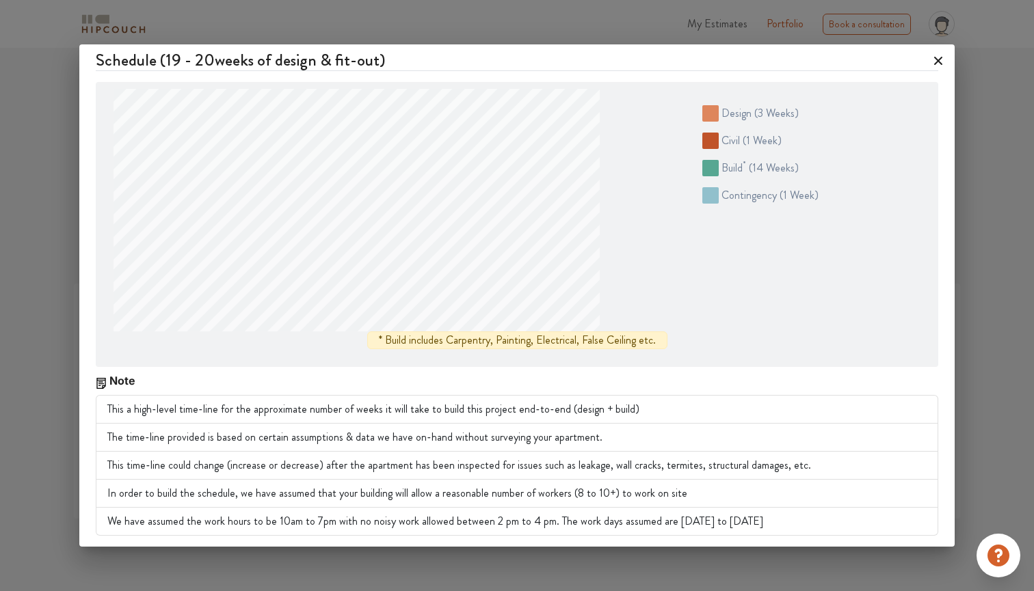
click at [937, 70] on icon at bounding box center [938, 61] width 22 height 22
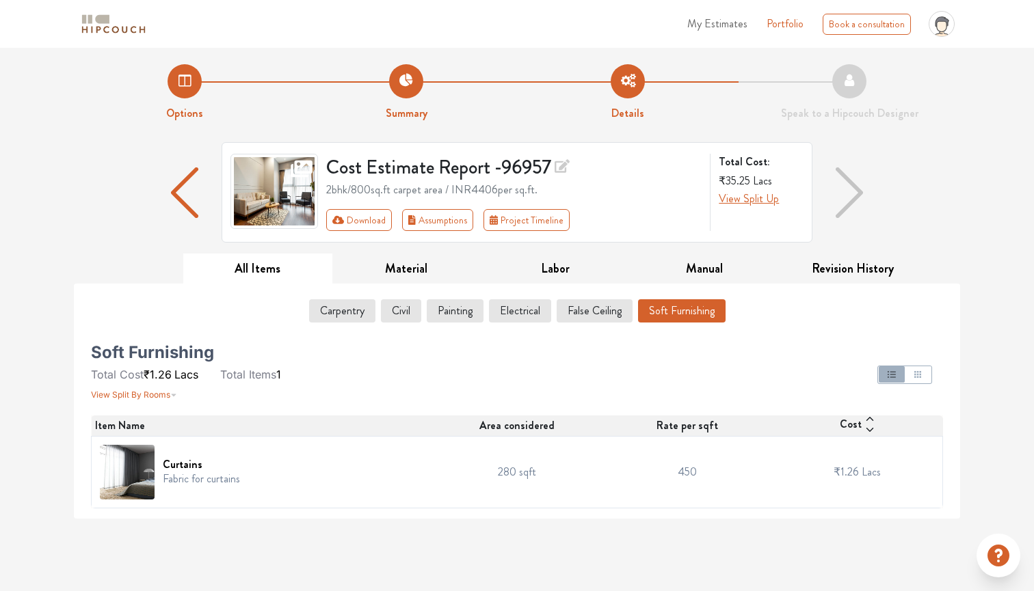
click at [862, 189] on img "button" at bounding box center [849, 193] width 27 height 51
click at [851, 194] on img "button" at bounding box center [849, 193] width 27 height 51
click at [851, 179] on img "button" at bounding box center [849, 193] width 27 height 51
click at [857, 71] on li "Speak to a Hipcouch Designer" at bounding box center [849, 92] width 222 height 57
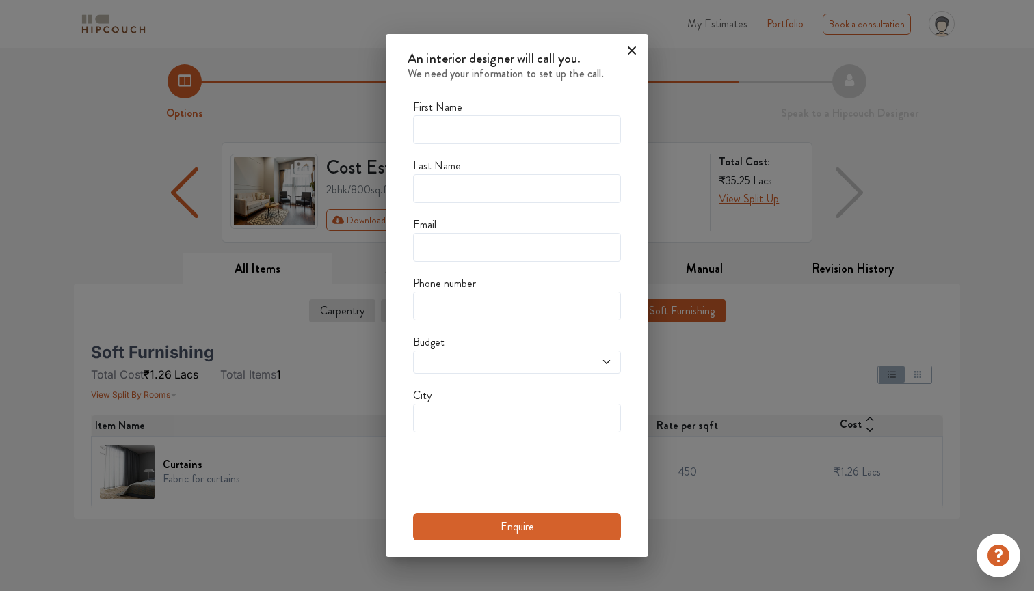
click at [634, 50] on icon at bounding box center [632, 51] width 22 height 22
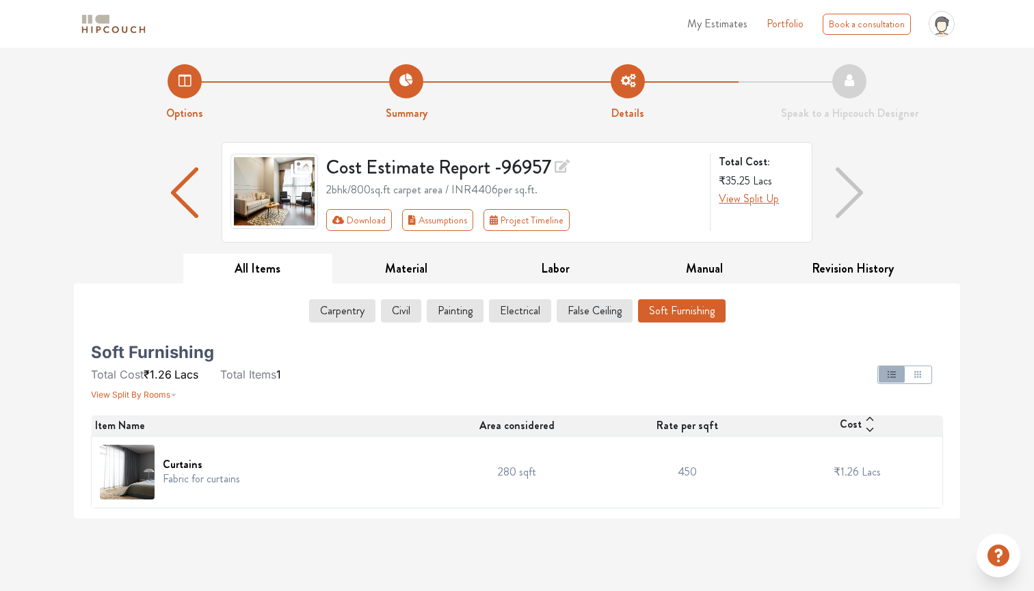
click at [109, 25] on img at bounding box center [113, 24] width 68 height 24
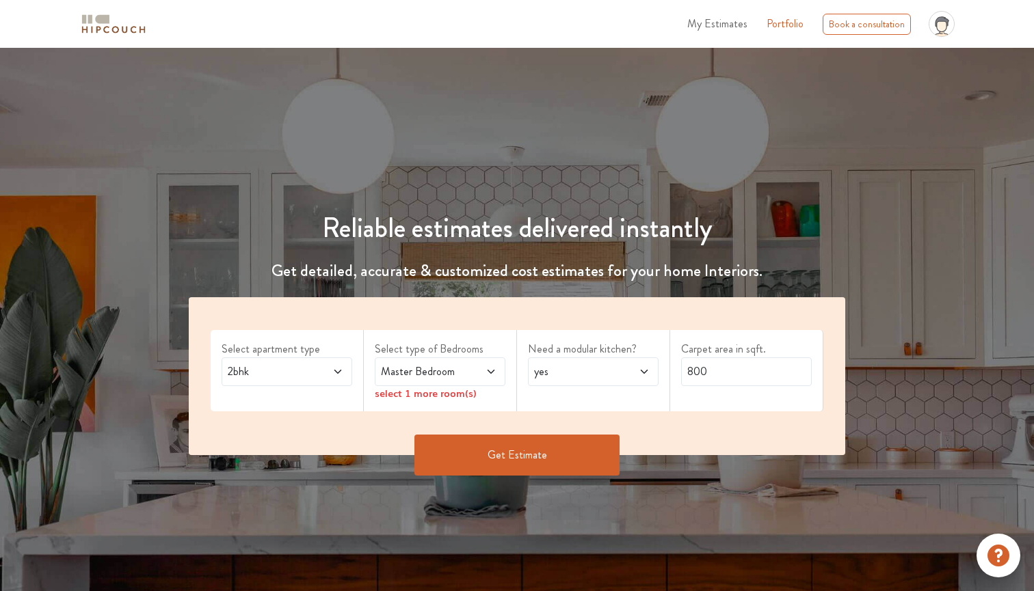
click at [114, 38] on span at bounding box center [113, 24] width 68 height 31
click at [751, 27] on ul "My Estimates Portfolio Book a consultation profile pic Logout" at bounding box center [820, 23] width 280 height 37
click at [719, 27] on span "My Estimates" at bounding box center [717, 24] width 60 height 16
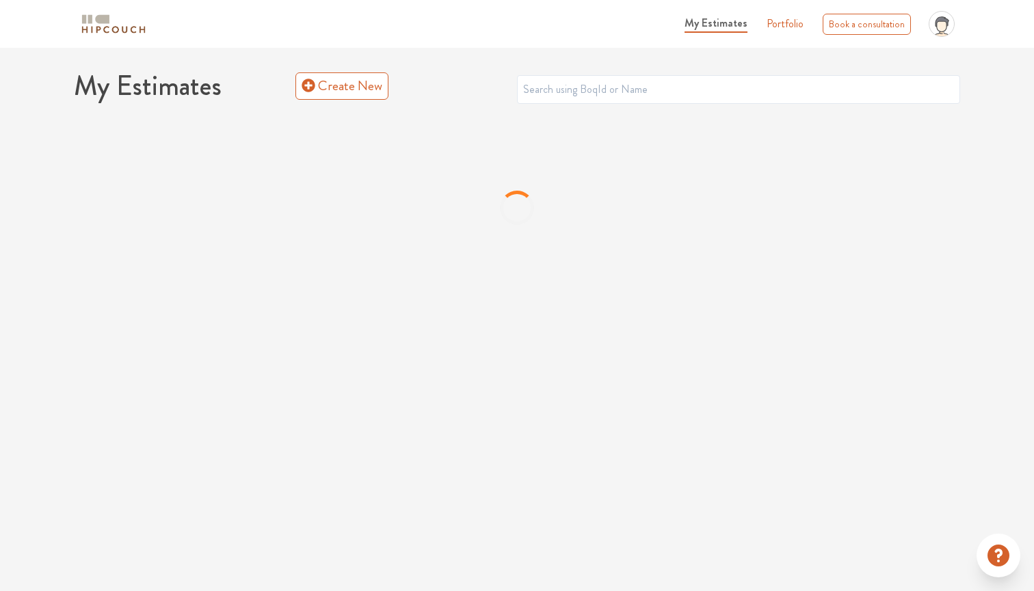
click at [95, 29] on img at bounding box center [113, 24] width 68 height 24
